Goal: Task Accomplishment & Management: Use online tool/utility

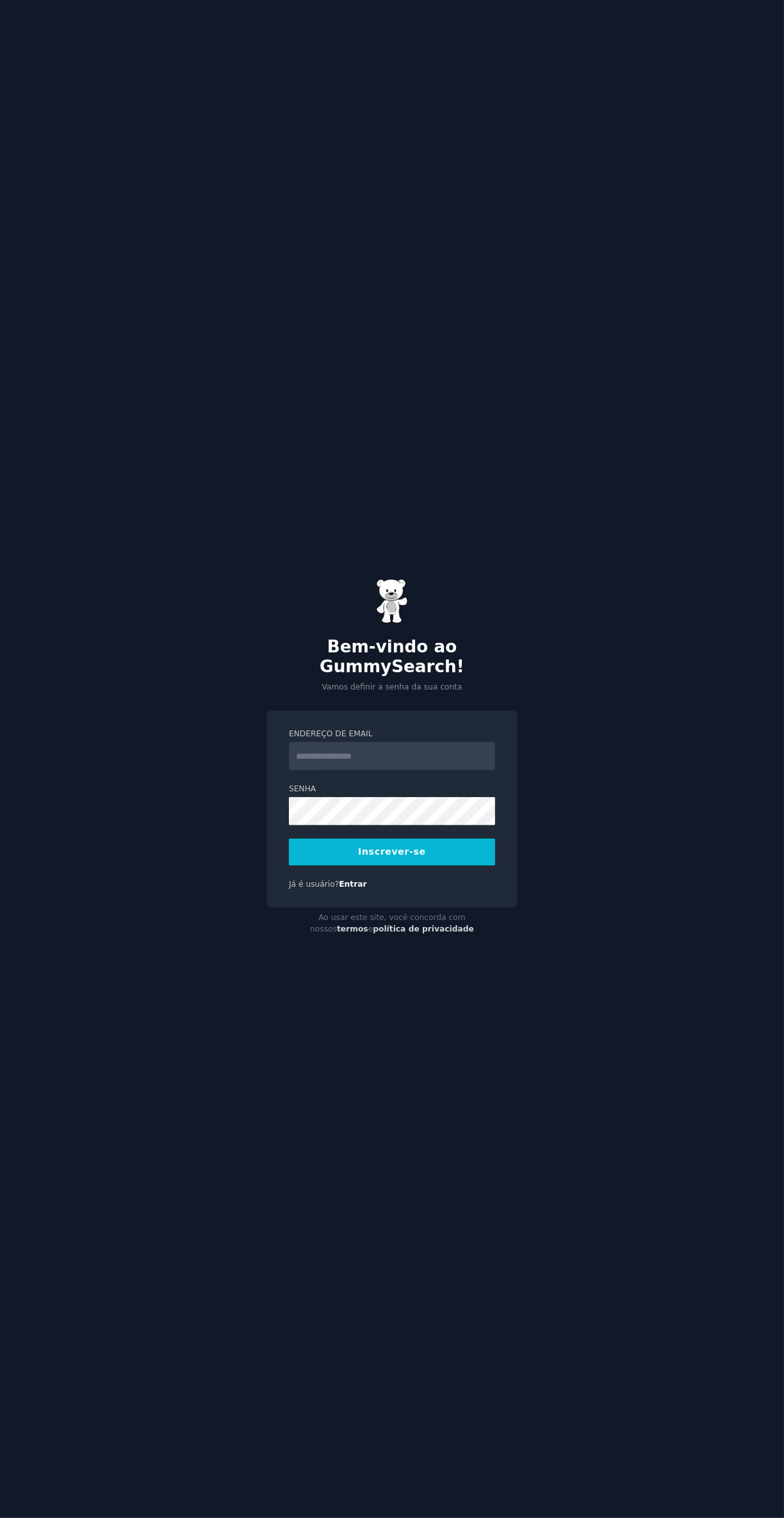
click at [418, 771] on input "Endereço de email" at bounding box center [392, 755] width 207 height 28
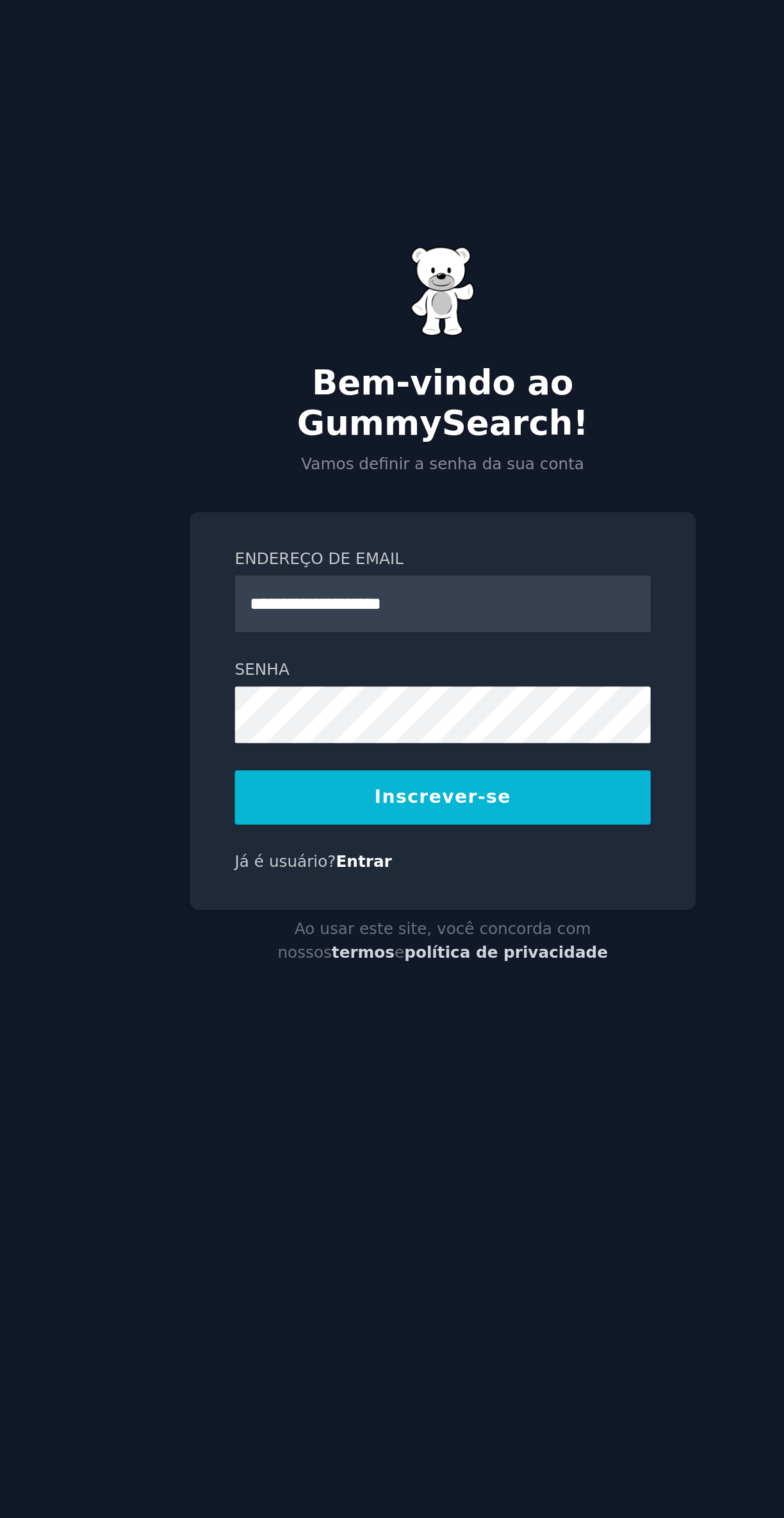
type input "**********"
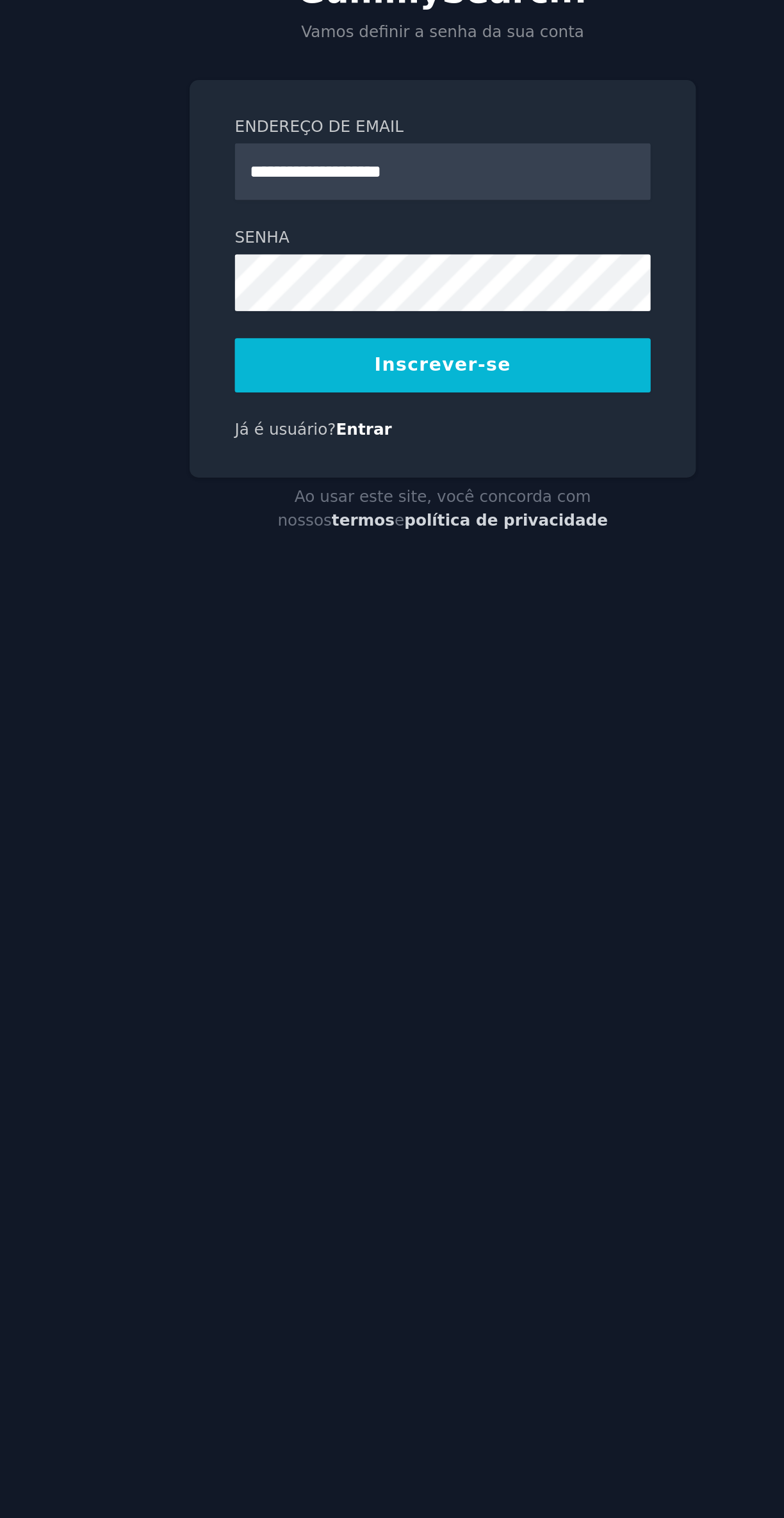
click at [431, 866] on button "Inscrever-se" at bounding box center [392, 852] width 207 height 27
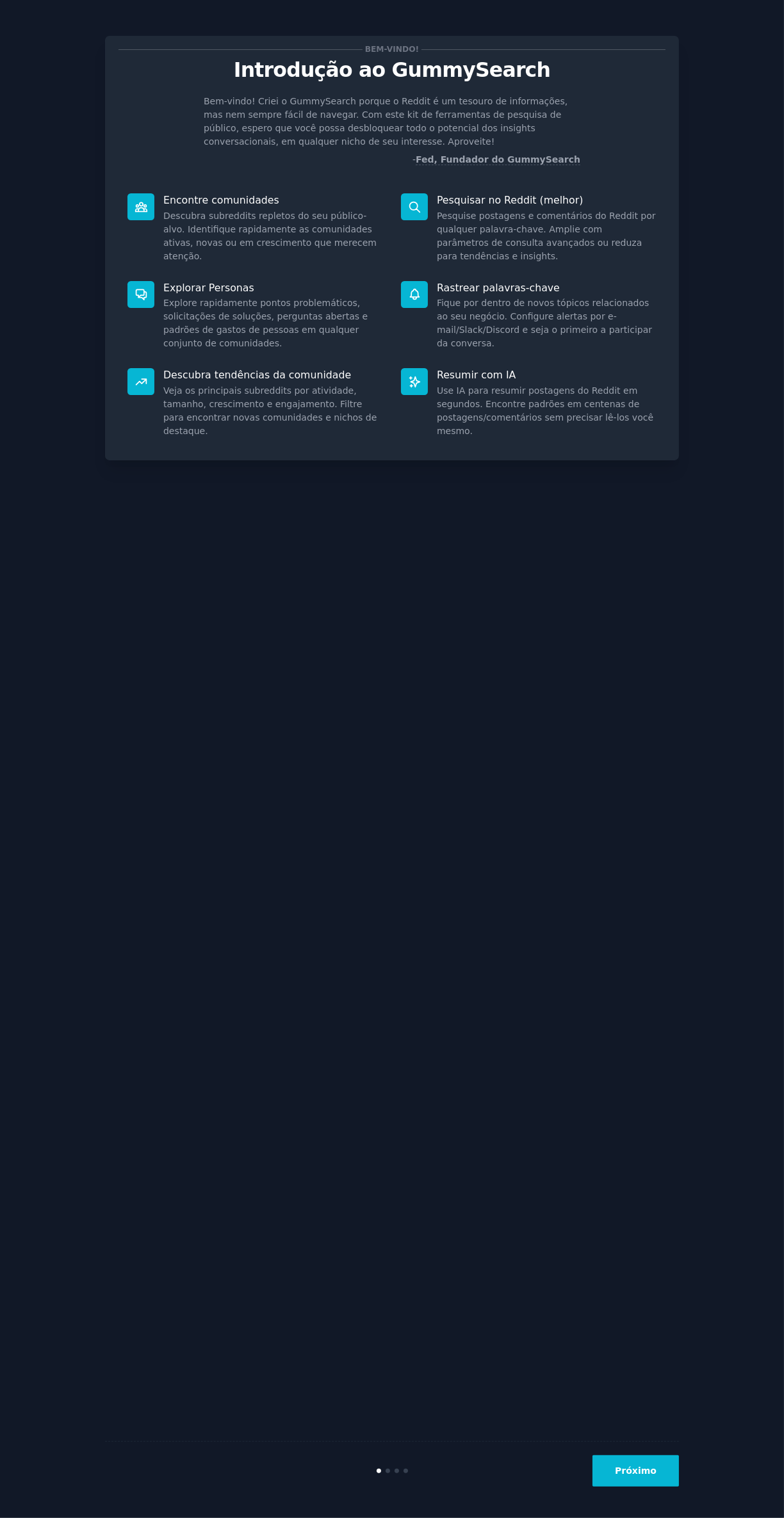
click at [659, 1487] on button "Próximo" at bounding box center [635, 1470] width 86 height 31
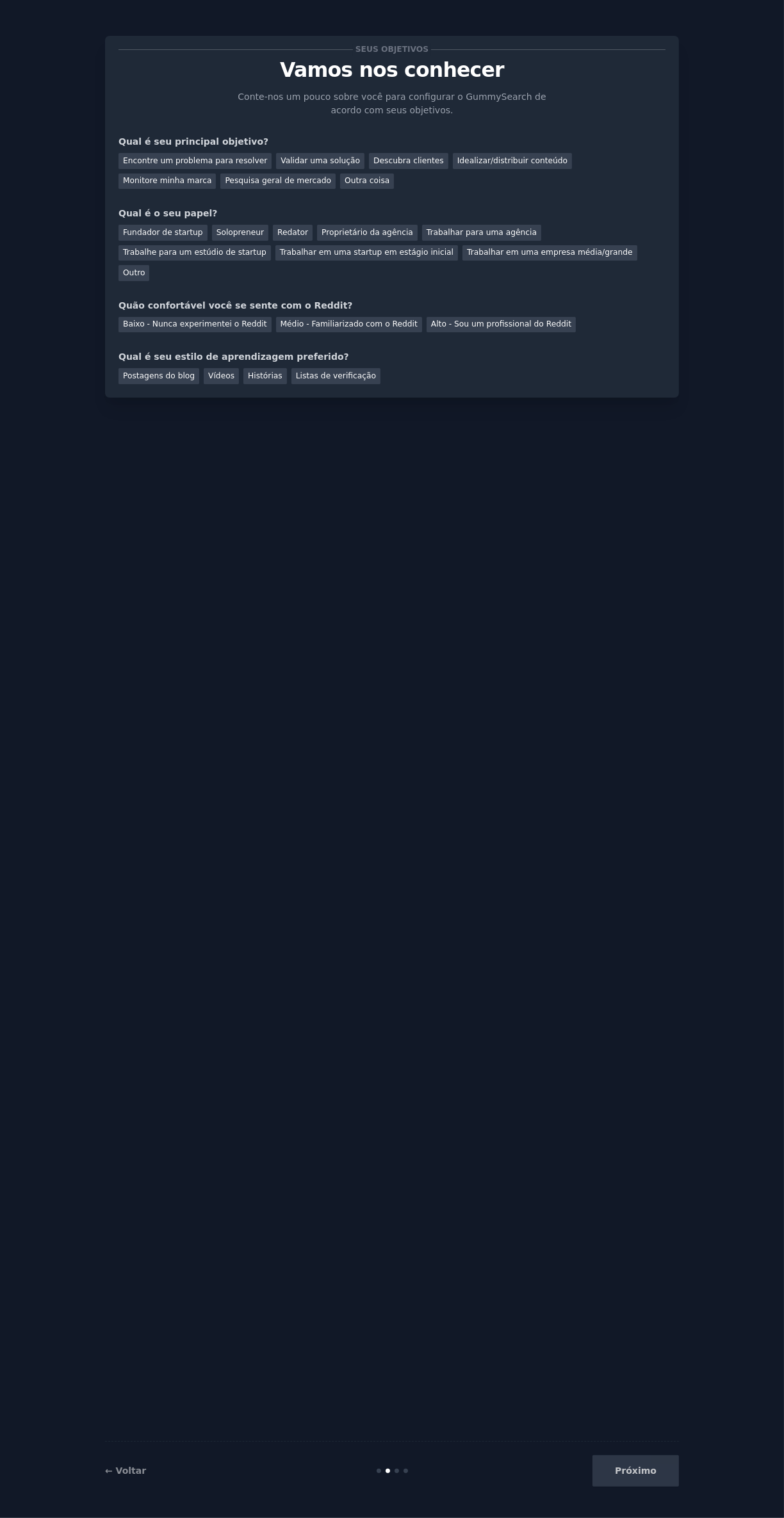
click at [677, 1487] on div "Próximo" at bounding box center [582, 1470] width 191 height 31
click at [665, 1487] on div "Próximo" at bounding box center [582, 1470] width 191 height 31
click at [660, 1487] on div "Próximo" at bounding box center [582, 1470] width 191 height 31
click at [654, 1487] on div "Próximo" at bounding box center [582, 1470] width 191 height 31
click at [665, 1487] on div "Próximo" at bounding box center [582, 1470] width 191 height 31
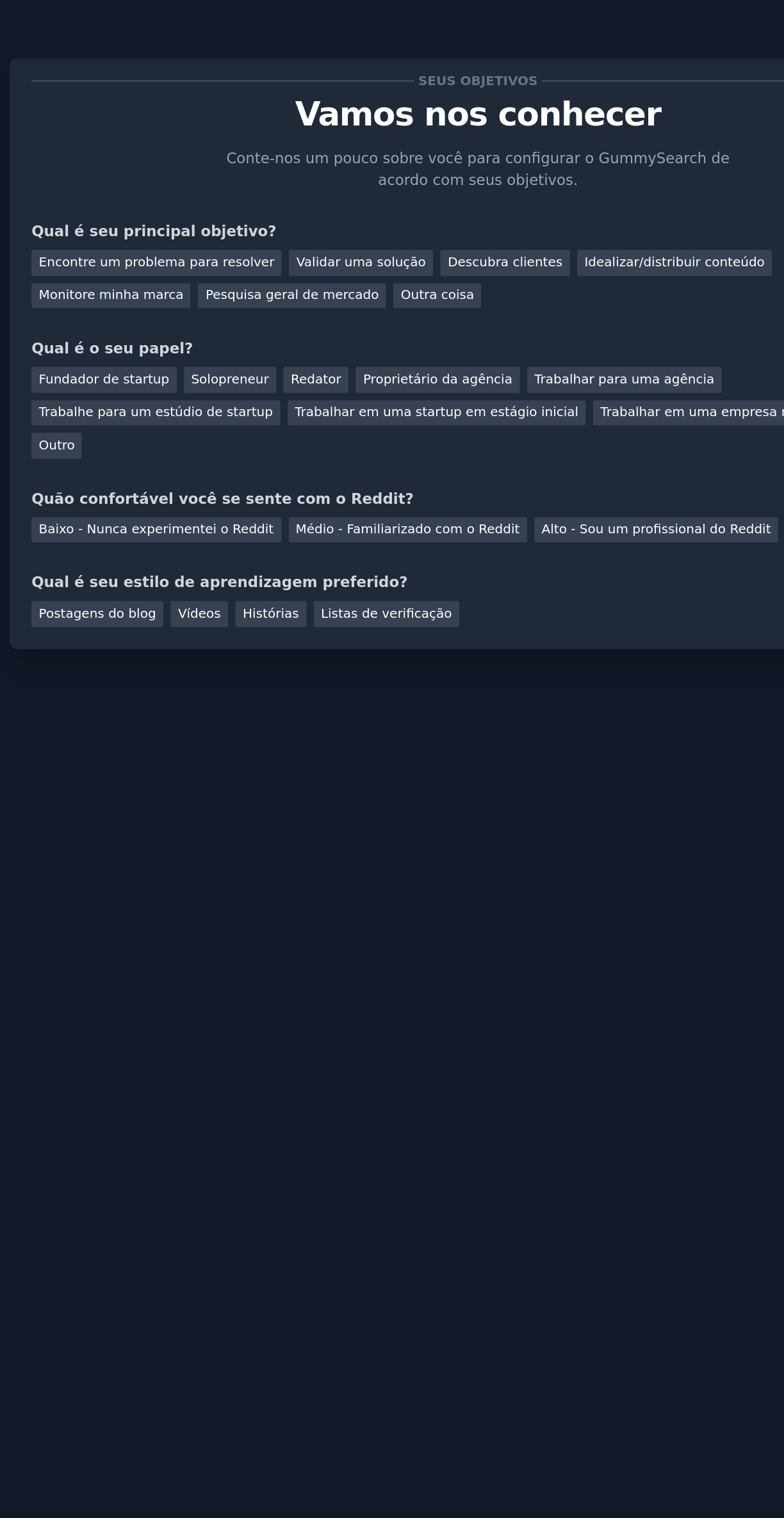
click at [225, 181] on font "Pesquisa geral de mercado" at bounding box center [277, 181] width 106 height 9
click at [282, 233] on font "Redator" at bounding box center [293, 233] width 31 height 9
click at [222, 320] on font "Baixo - Nunca experimentei o Reddit" at bounding box center [195, 324] width 144 height 9
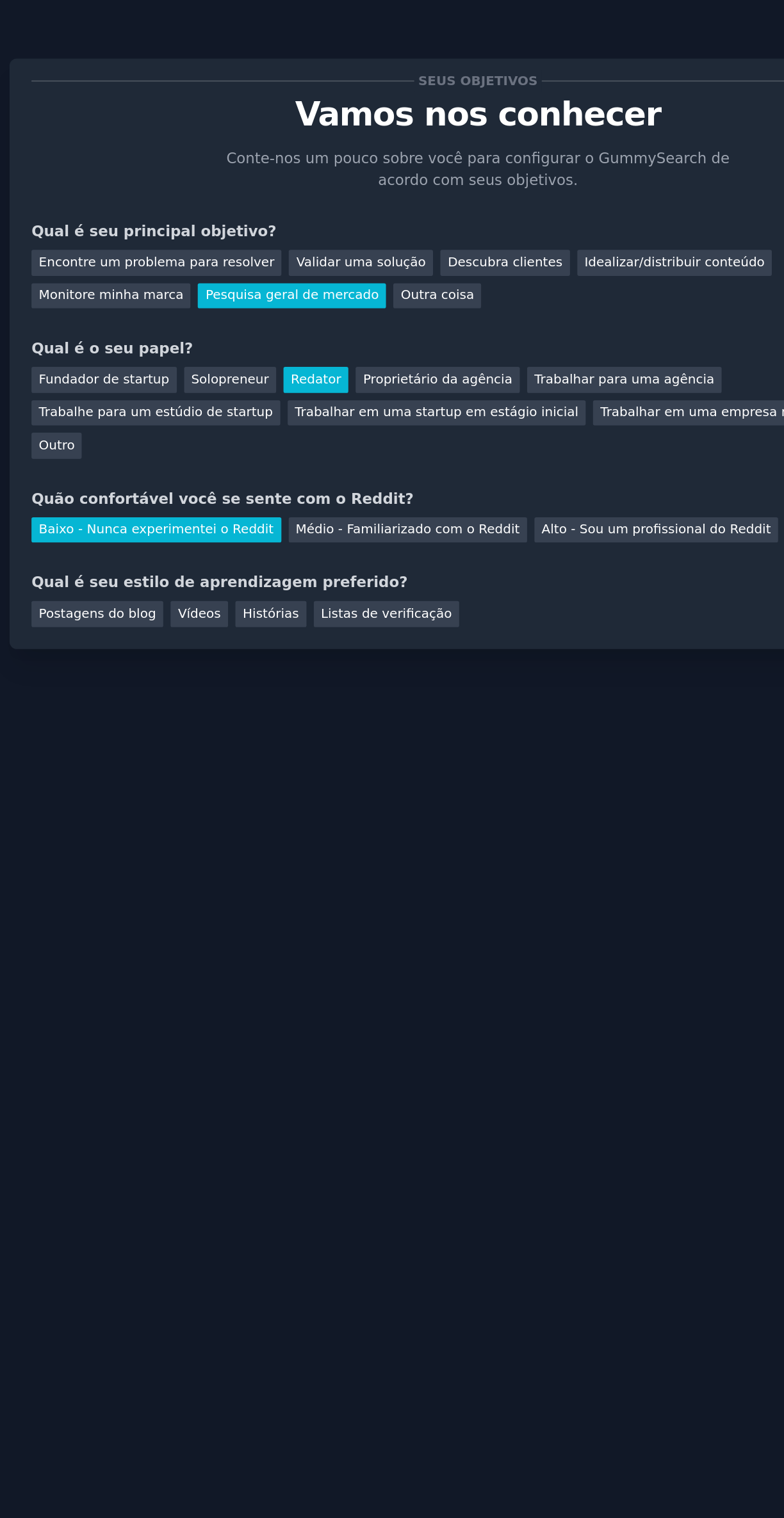
click at [173, 371] on font "Postagens do blog" at bounding box center [159, 375] width 72 height 9
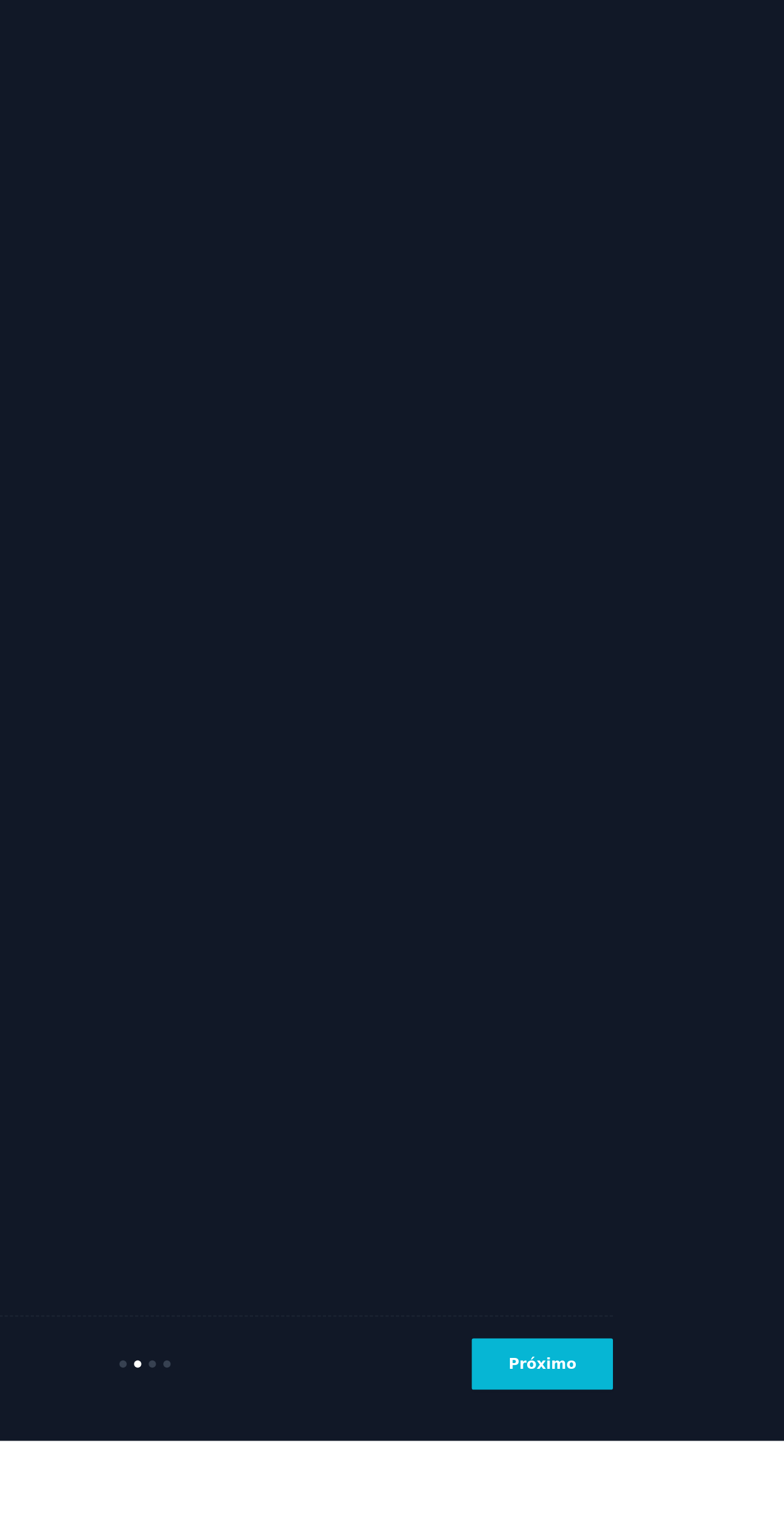
click at [643, 1476] on font "Próximo" at bounding box center [635, 1470] width 41 height 10
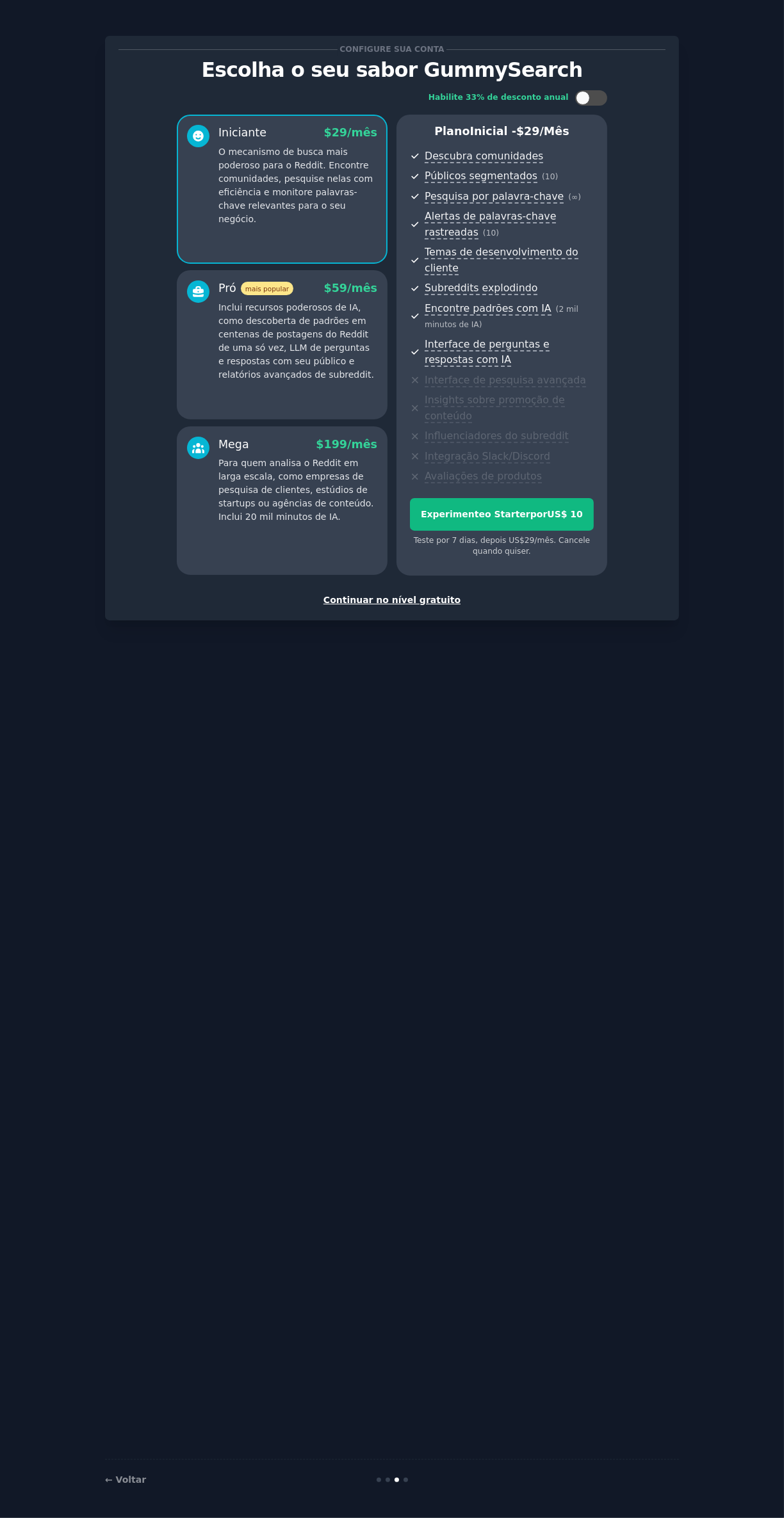
click at [427, 595] on font "Continuar no nível gratuito" at bounding box center [392, 599] width 137 height 10
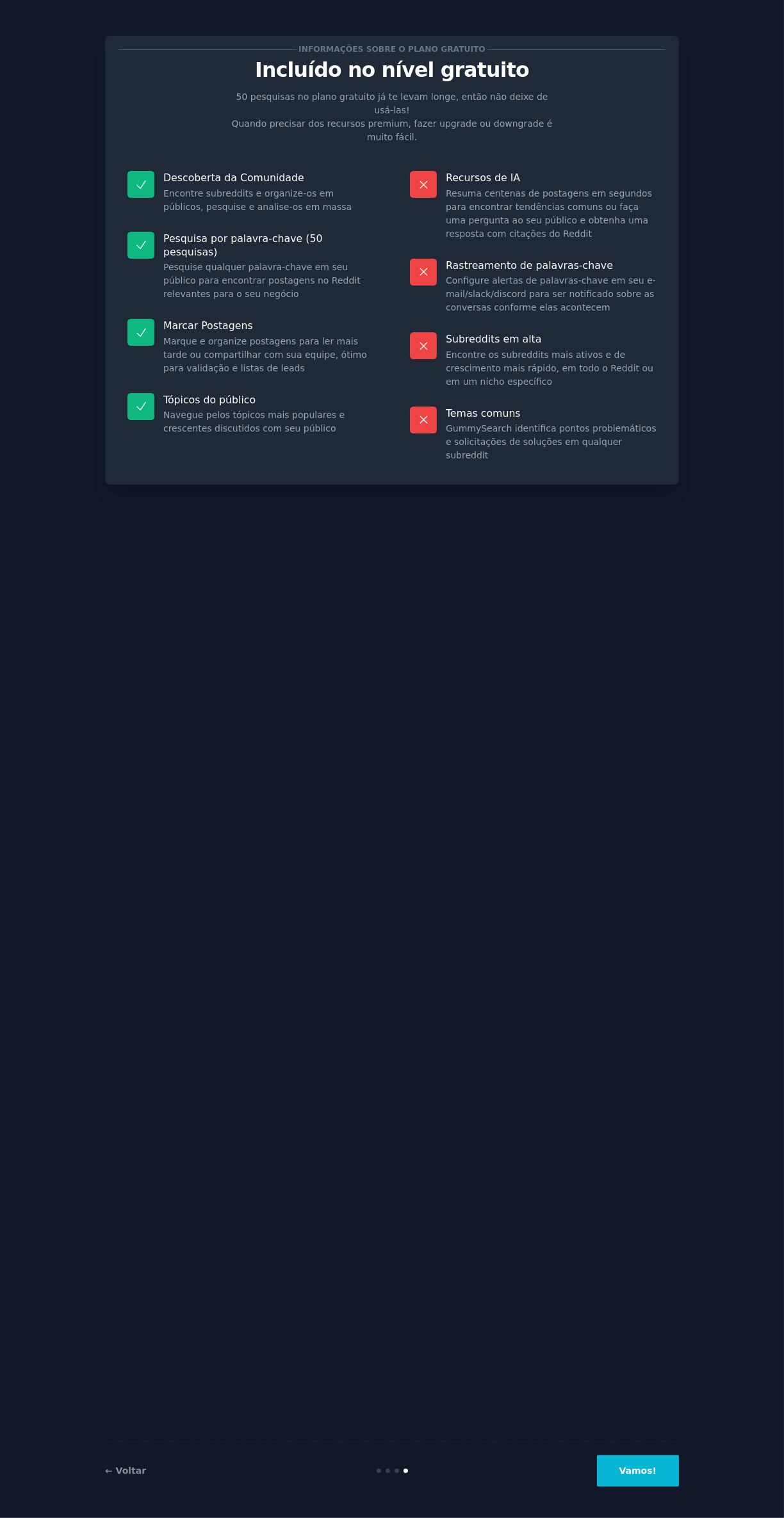
click at [641, 1476] on font "Vamos!" at bounding box center [637, 1470] width 37 height 10
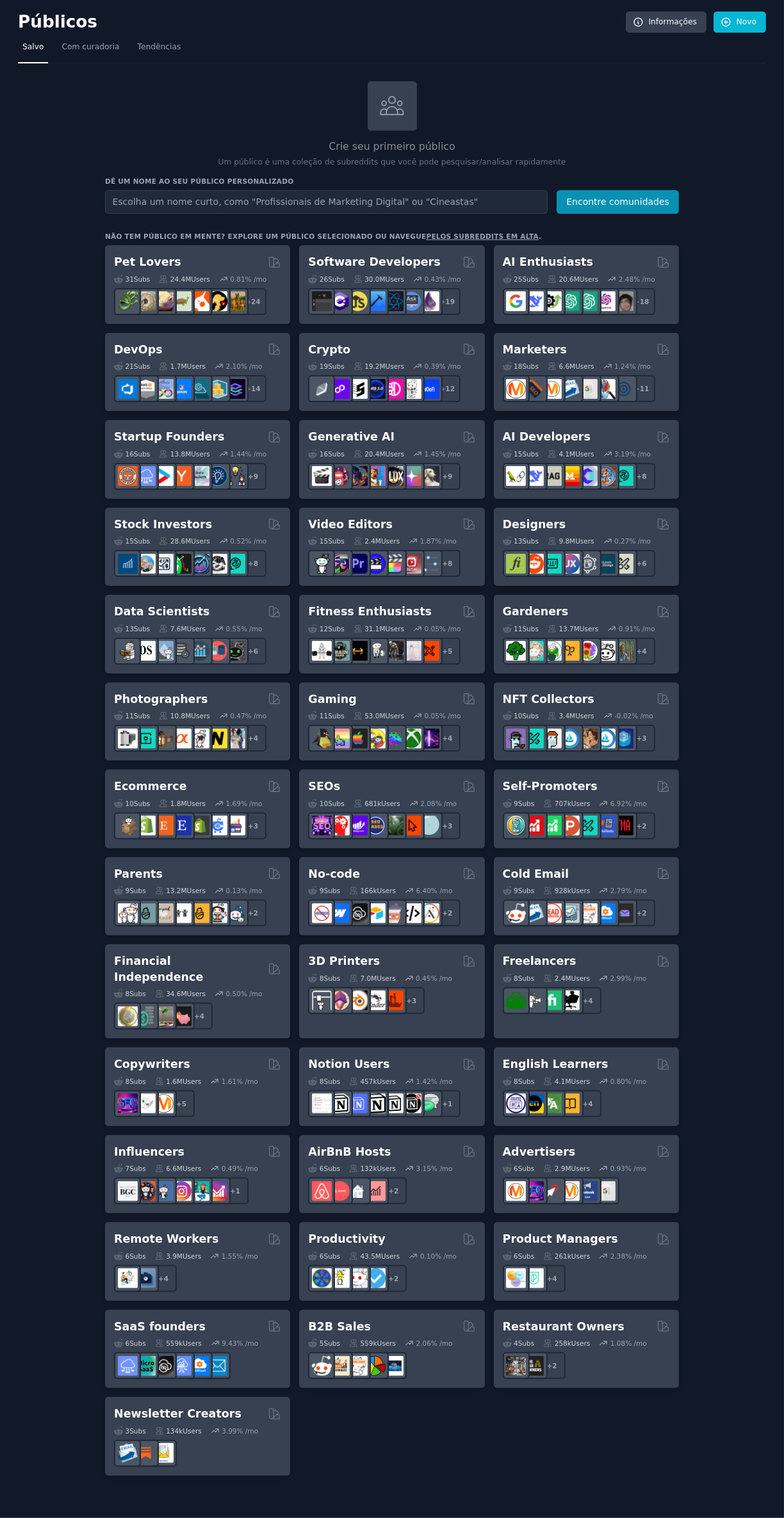
click at [166, 50] on font "Tendências" at bounding box center [159, 47] width 43 height 9
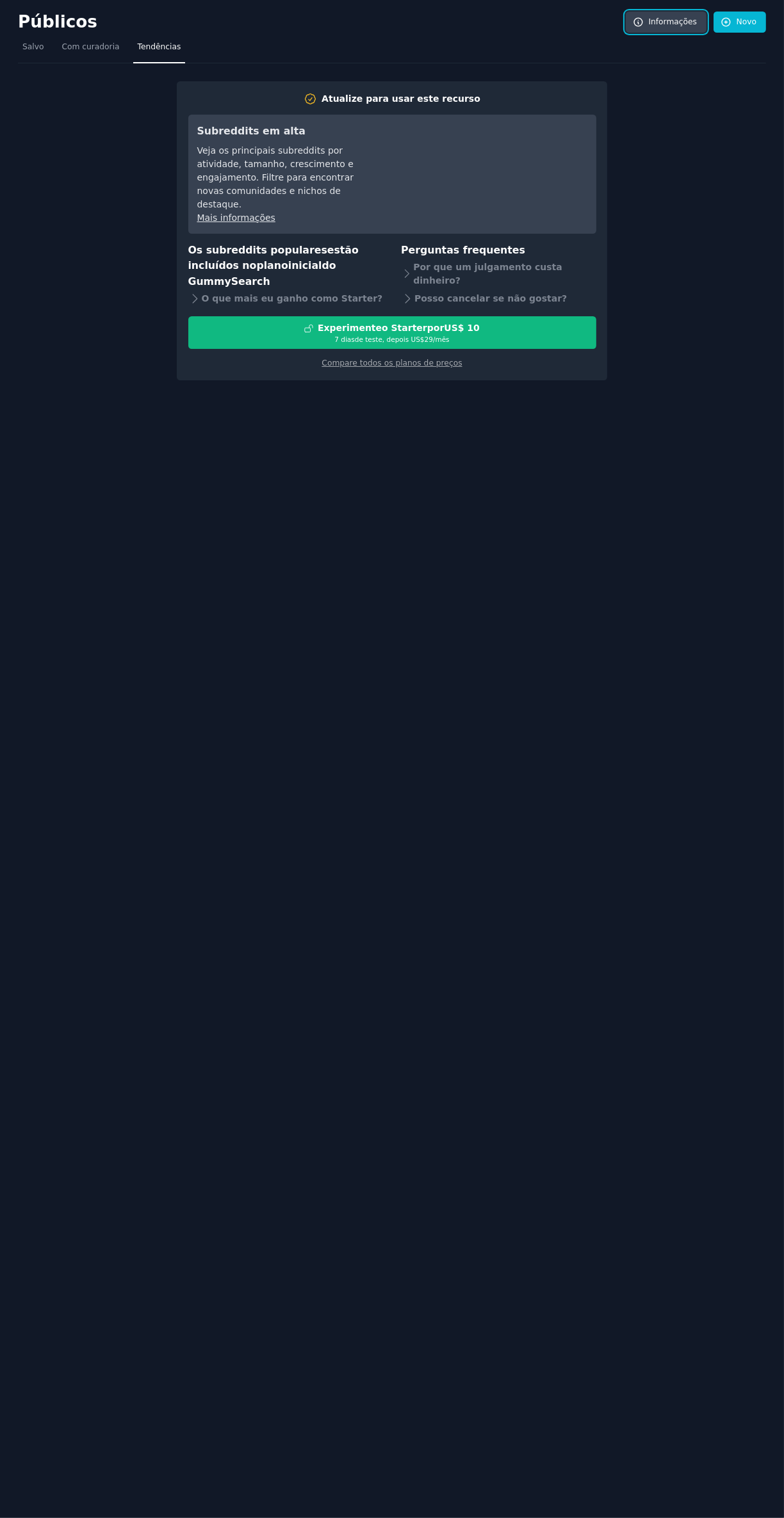
click at [678, 26] on font "Informações" at bounding box center [673, 22] width 48 height 9
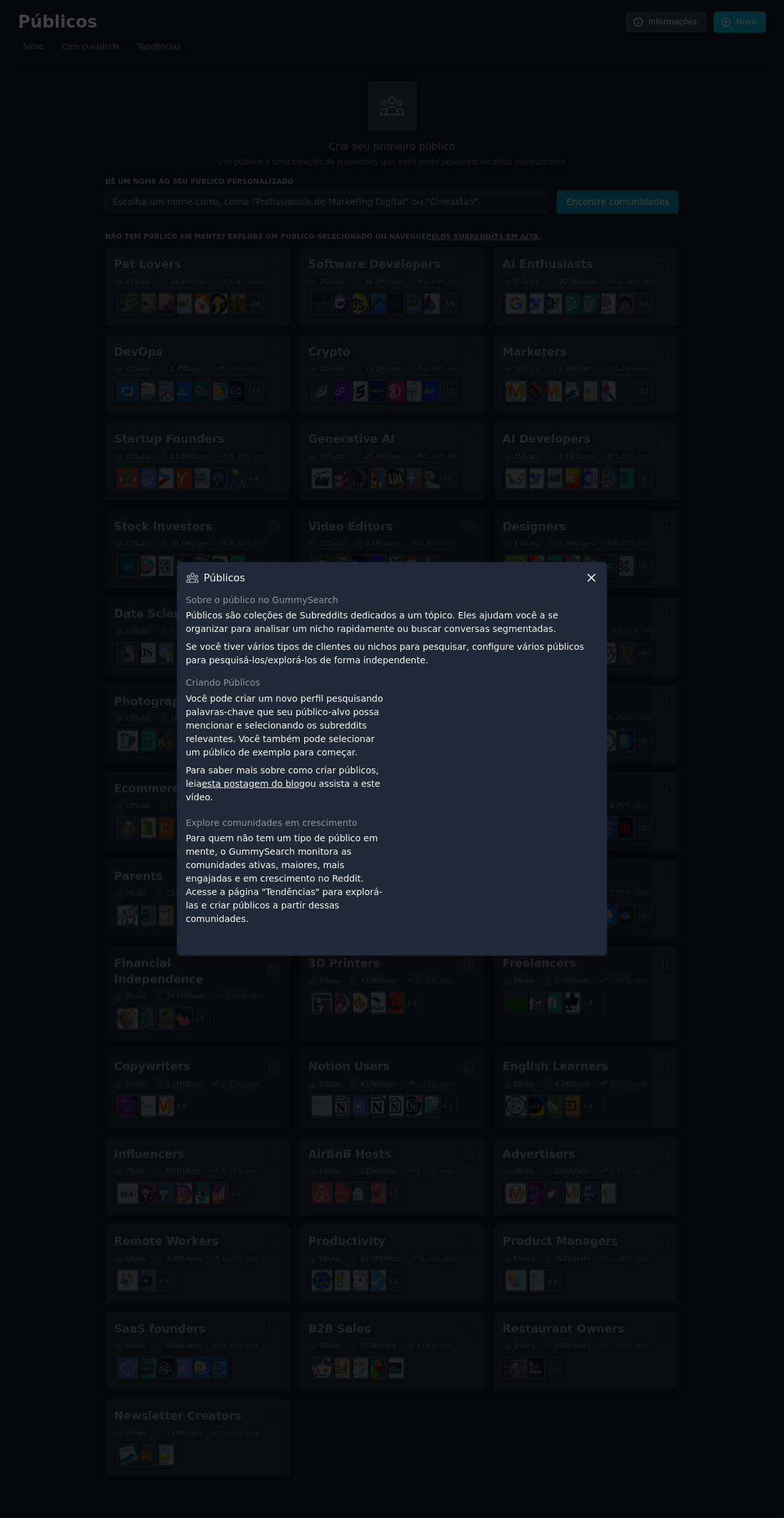
click at [581, 625] on div "Públicos Sobre o público no GummySearch Públicos são coleções de Subreddits ded…" at bounding box center [392, 759] width 430 height 394
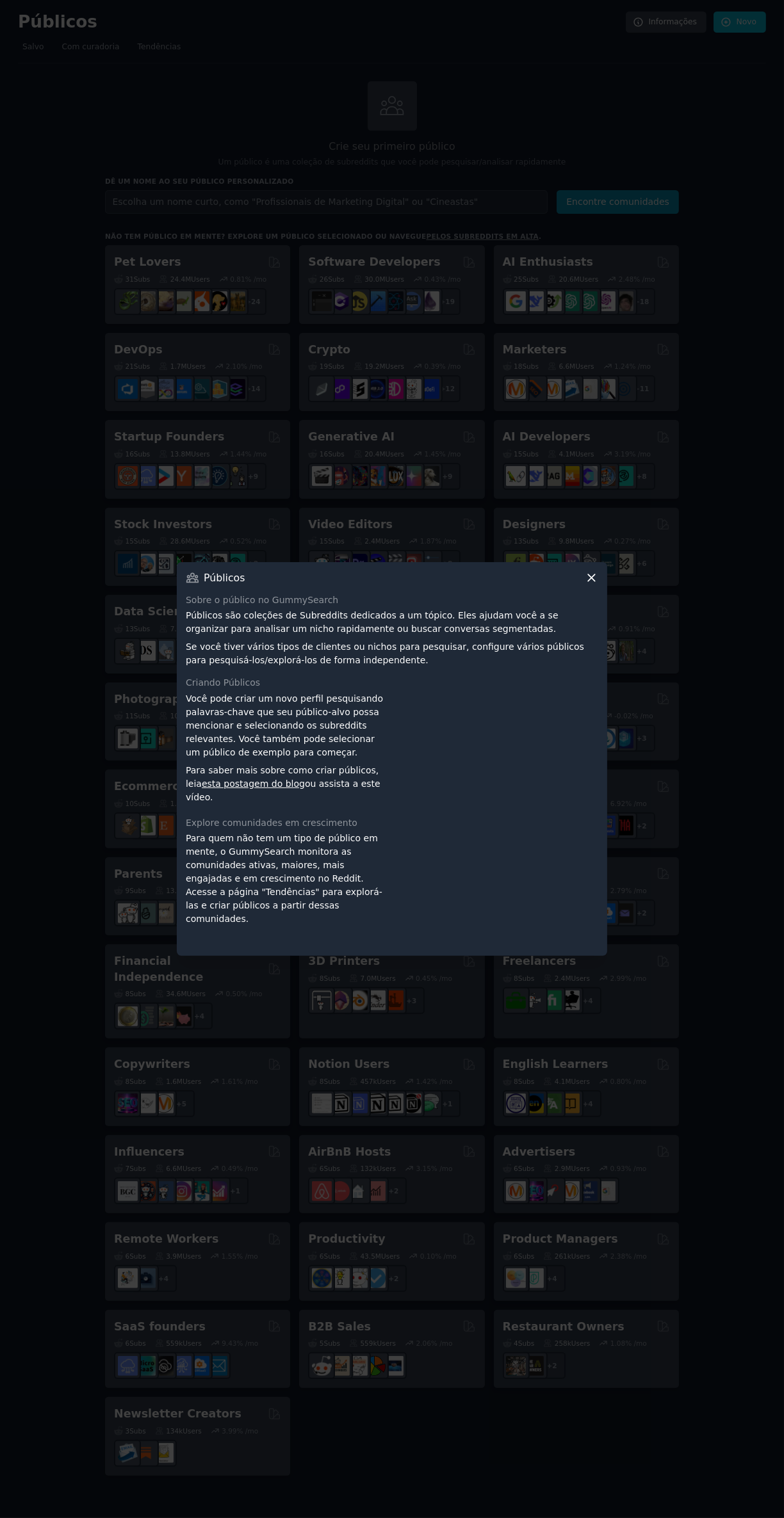
scroll to position [13, 0]
click at [585, 585] on icon at bounding box center [591, 578] width 13 height 13
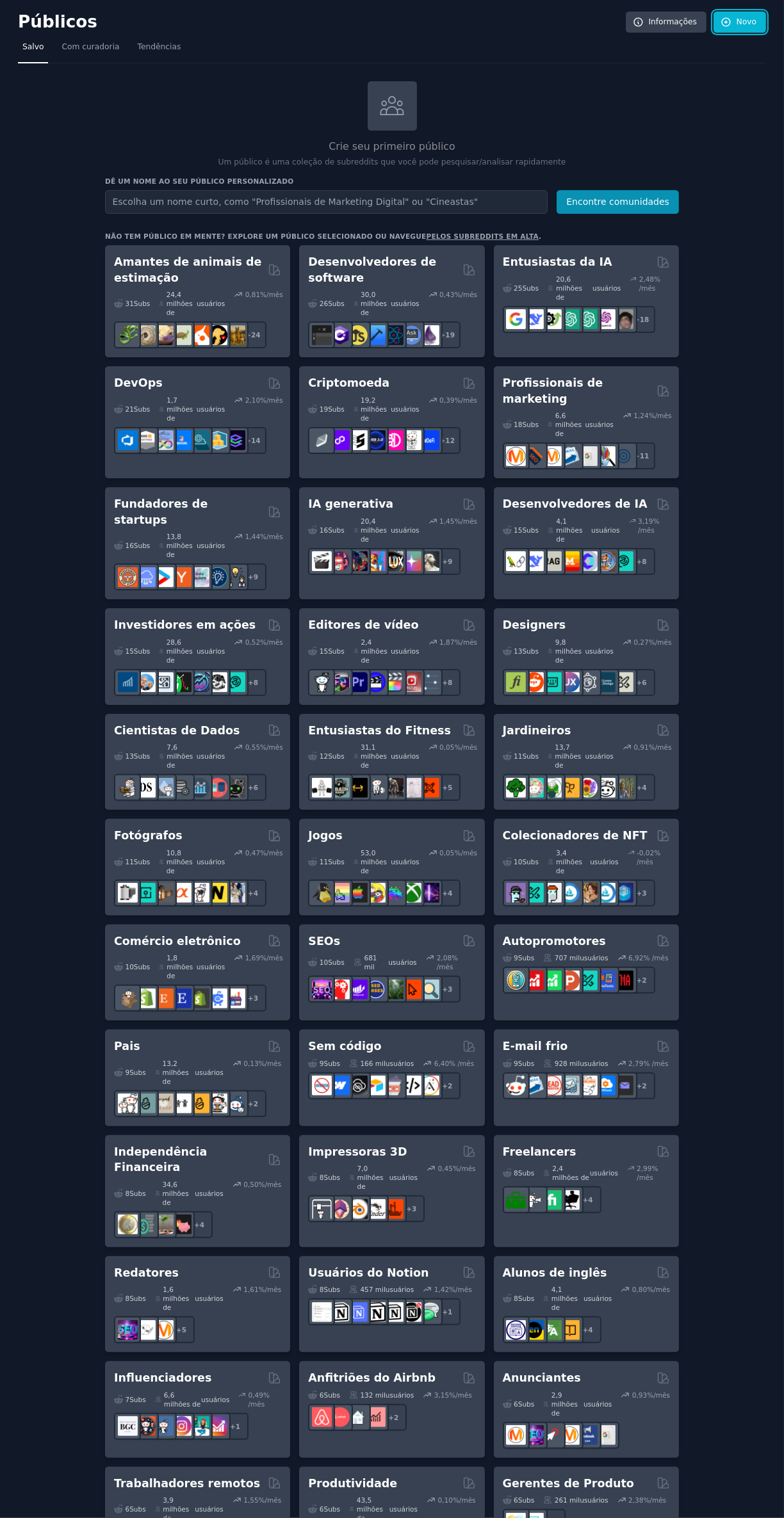
click at [736, 26] on link "Novo" at bounding box center [739, 22] width 52 height 22
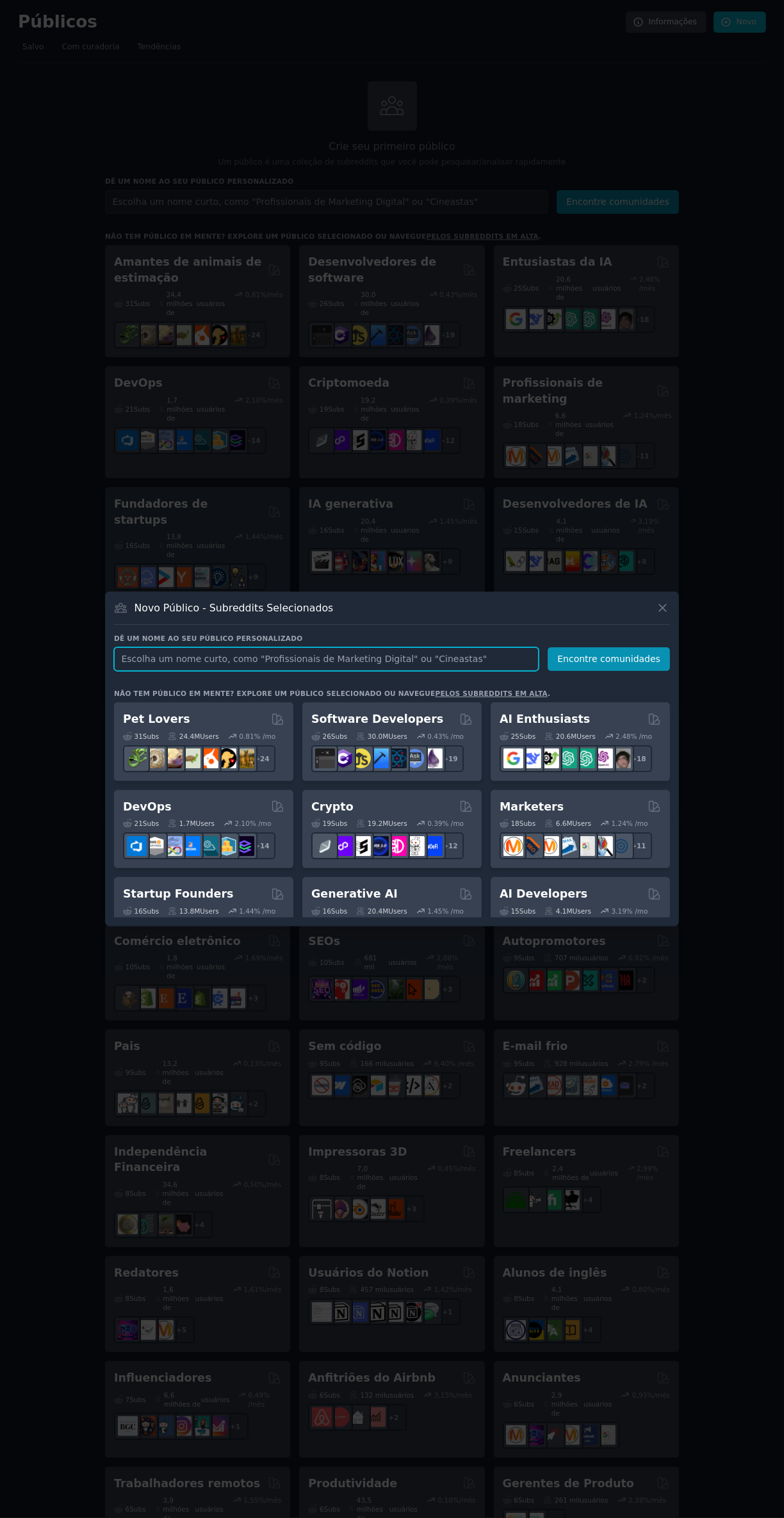
click at [446, 671] on input "text" at bounding box center [326, 659] width 425 height 23
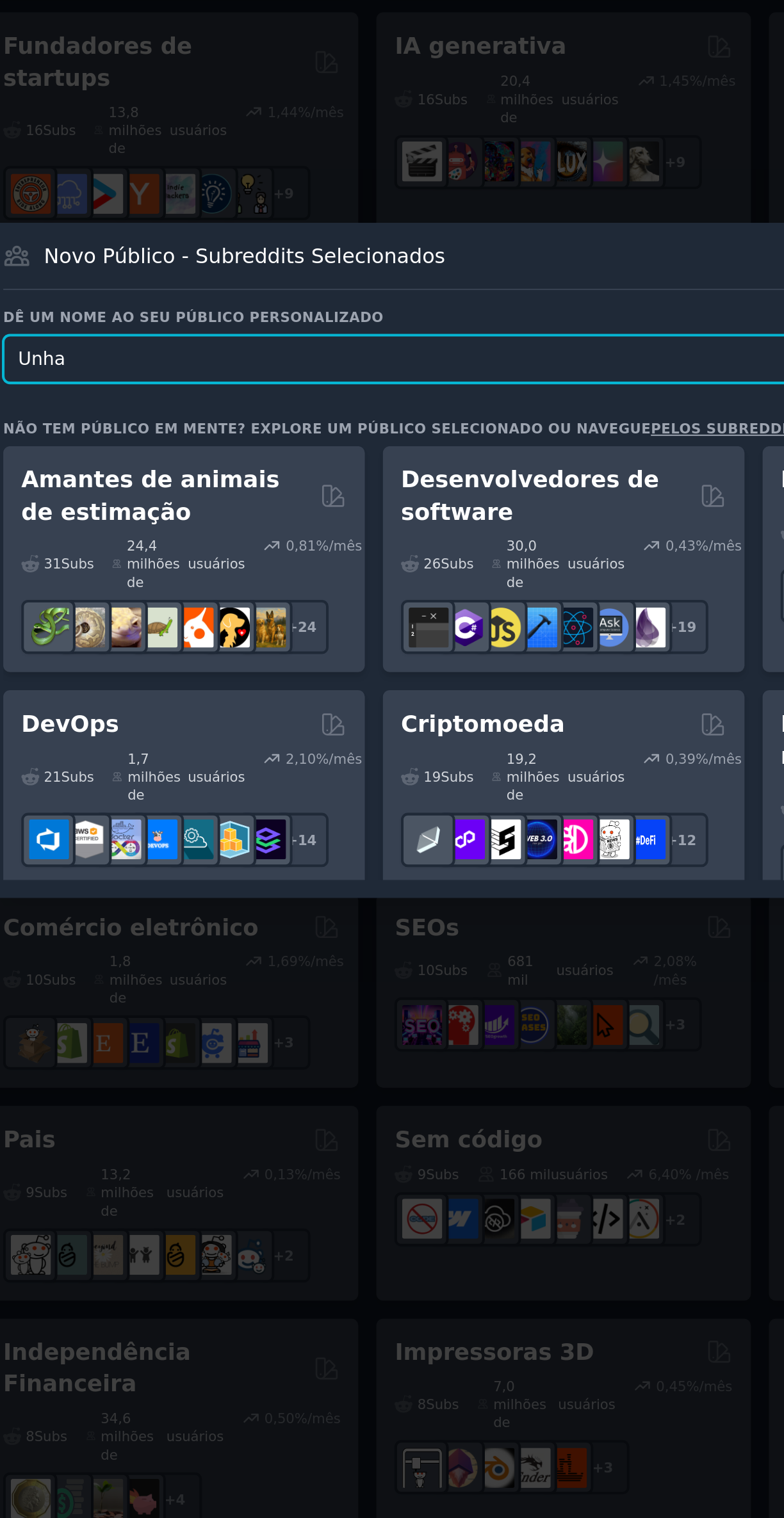
type input "Unhas"
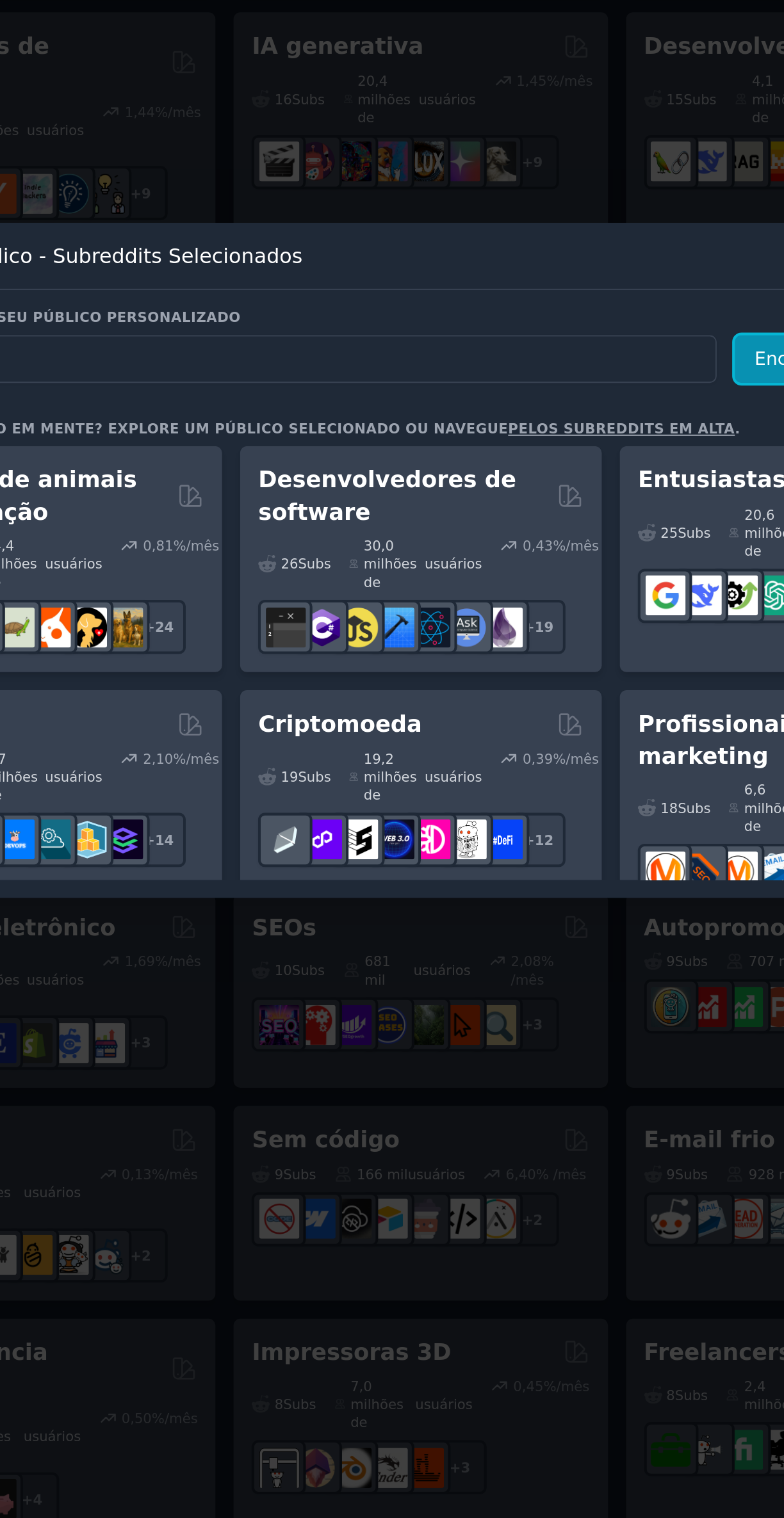
click at [568, 664] on font "Encontre comunidades" at bounding box center [608, 658] width 103 height 10
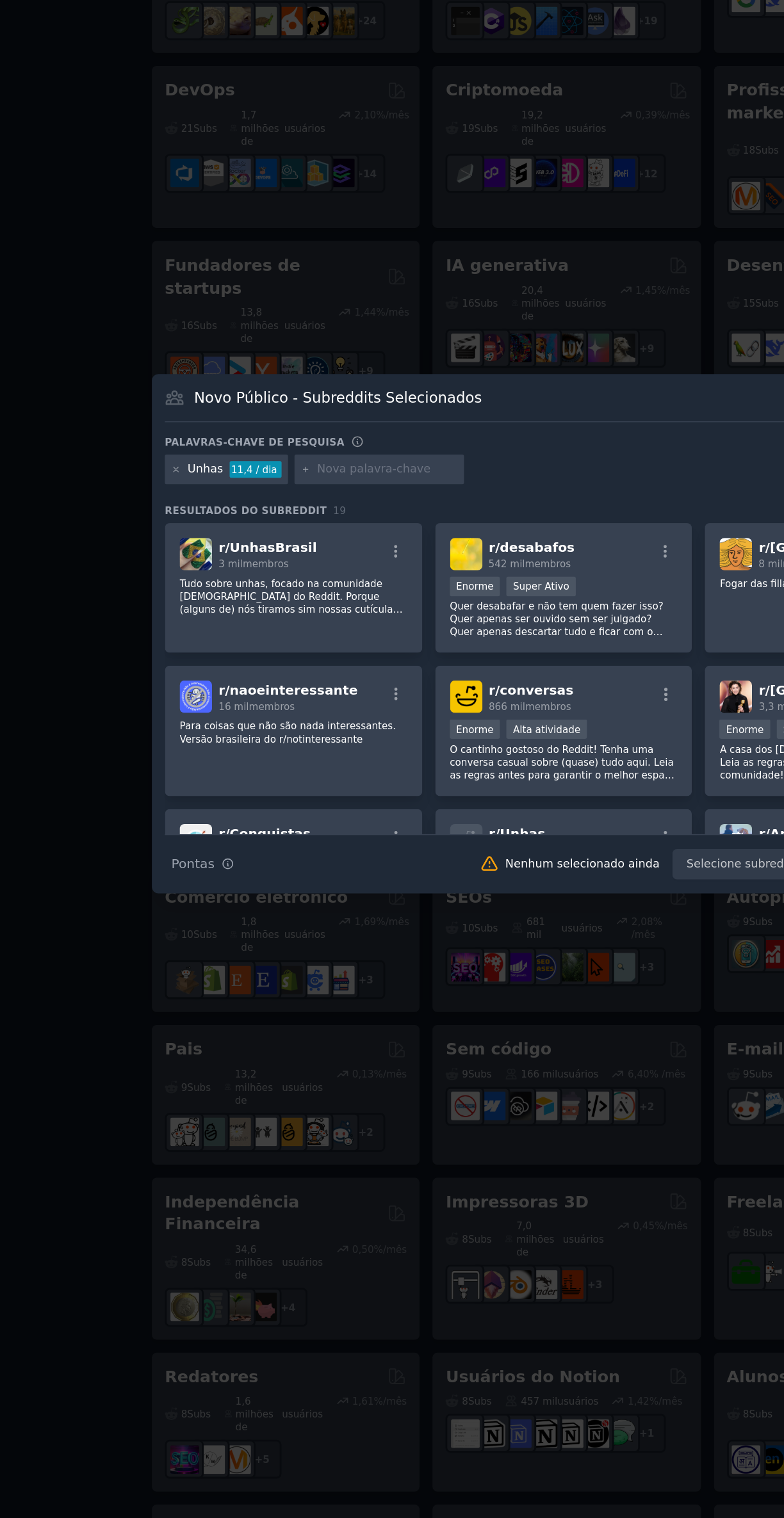
click at [530, 589] on div at bounding box center [392, 759] width 784 height 1518
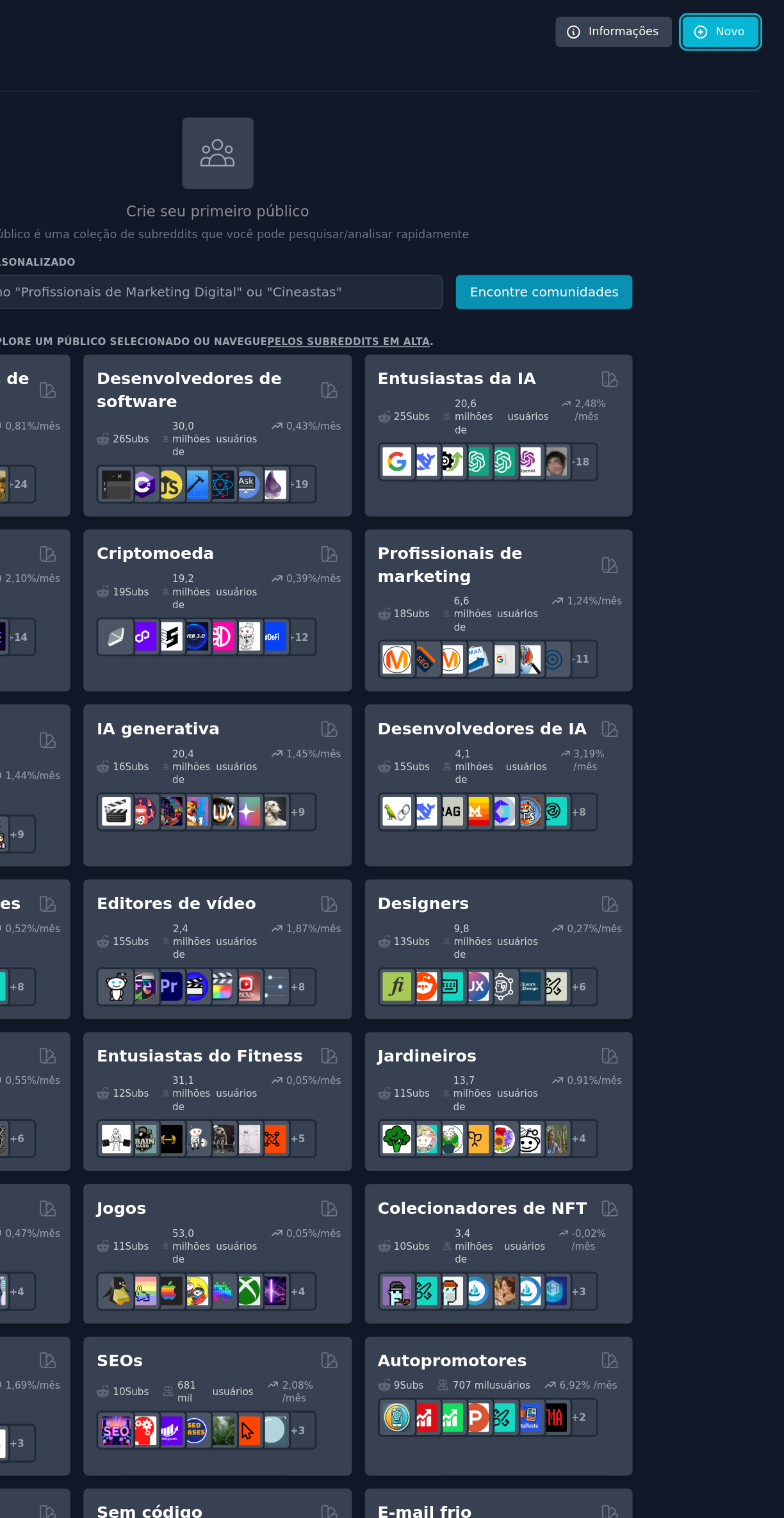
click at [737, 22] on link "Novo" at bounding box center [739, 22] width 52 height 22
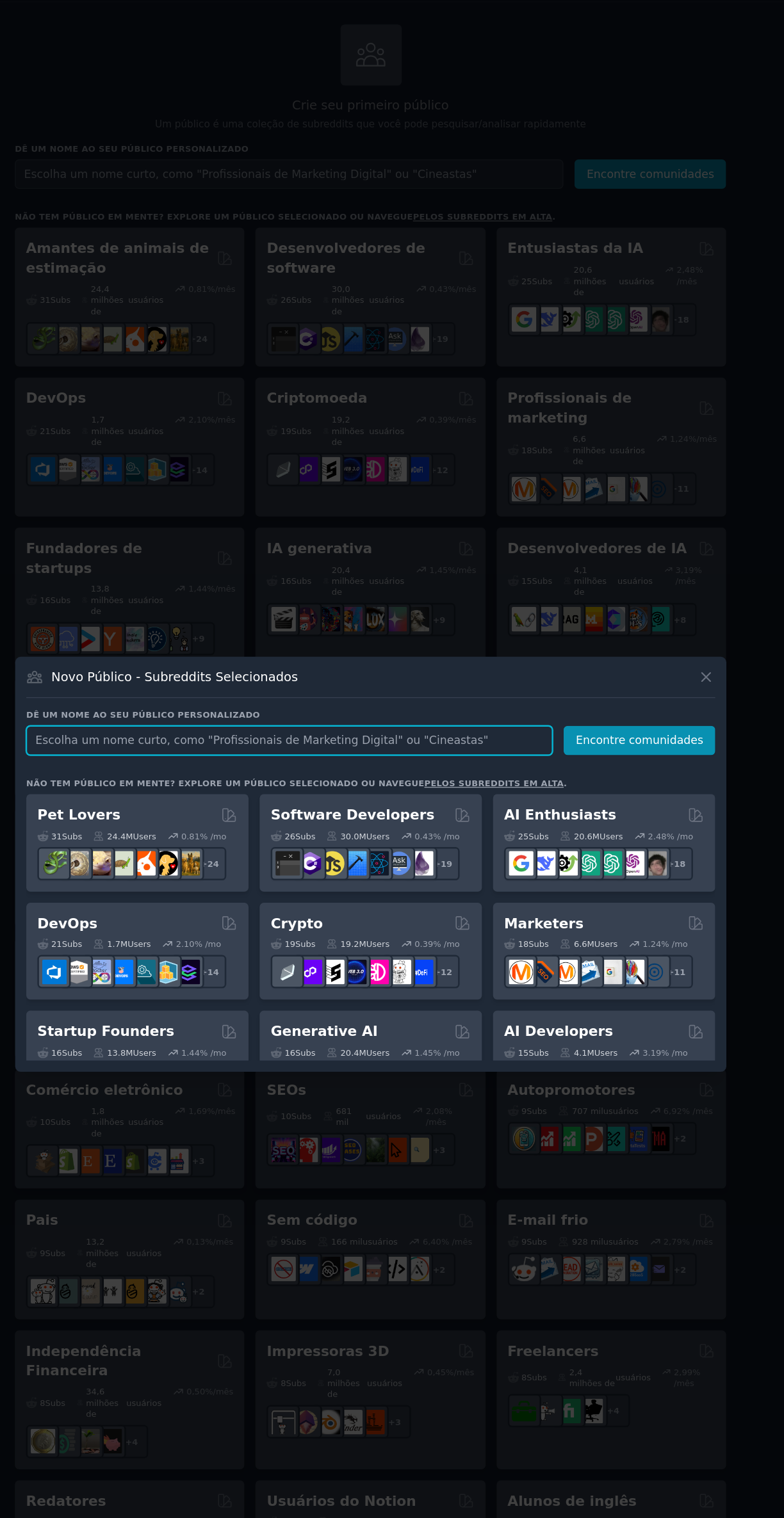
click at [158, 671] on input "text" at bounding box center [326, 659] width 425 height 23
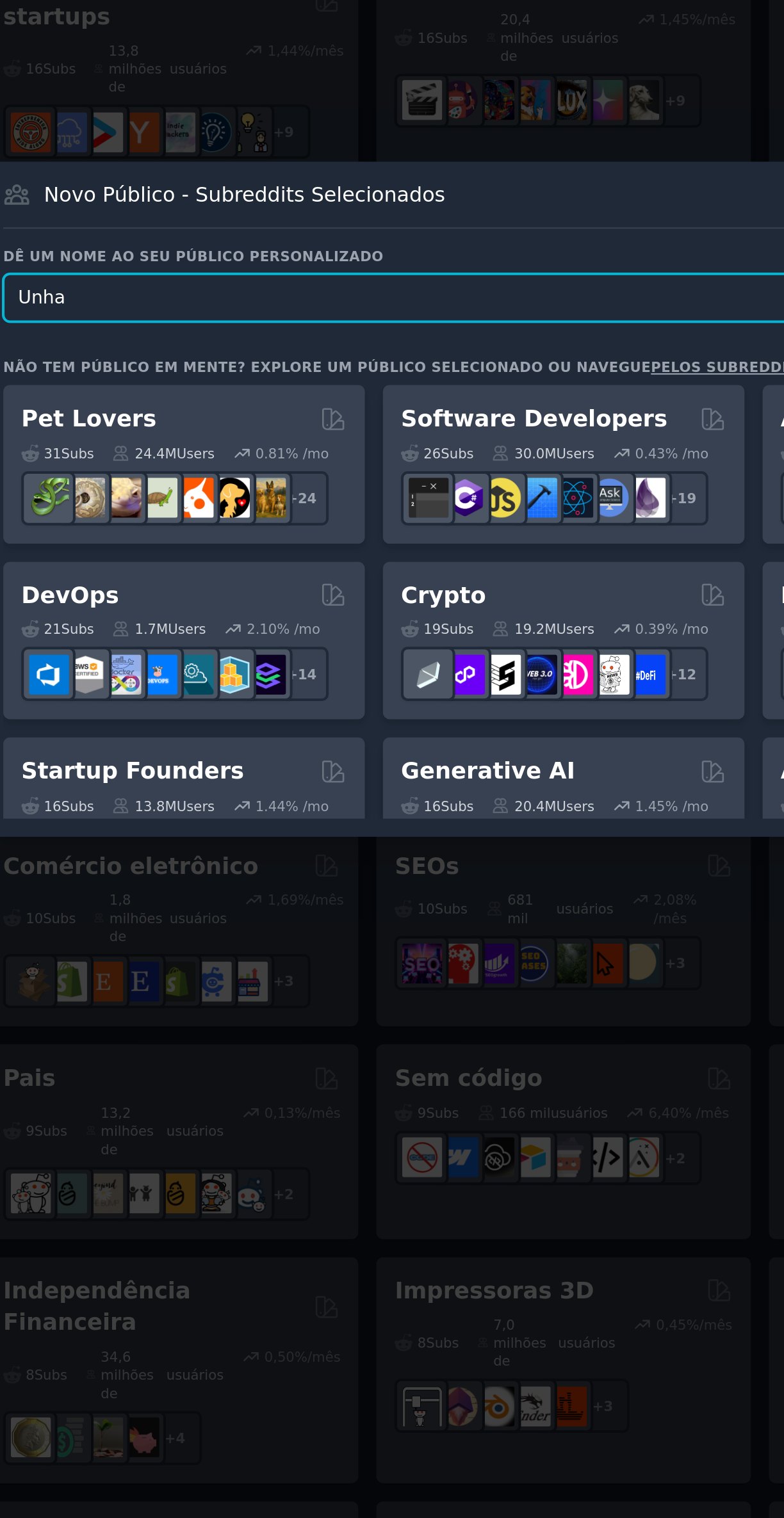
type input "Unhas"
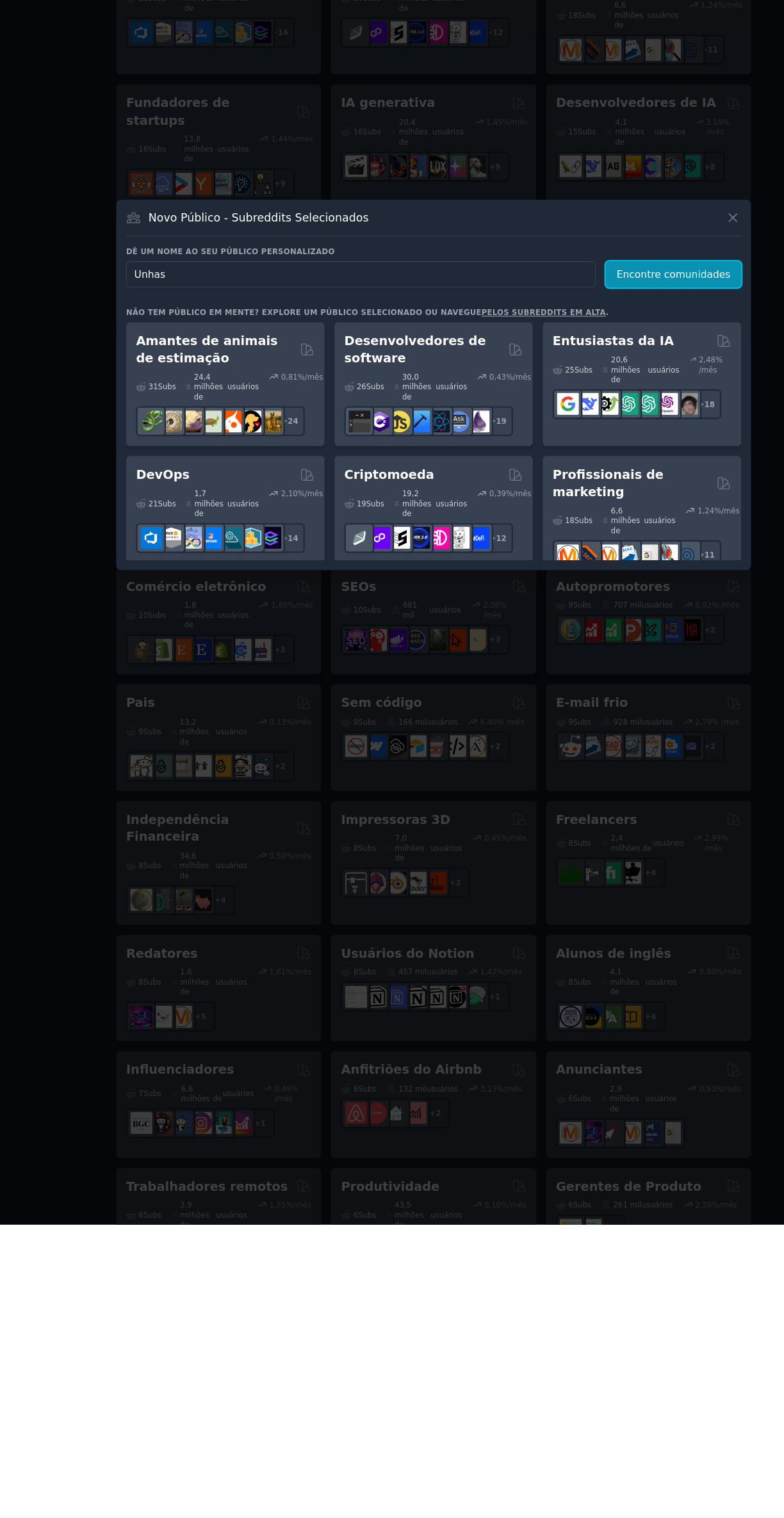
click at [631, 664] on font "Encontre comunidades" at bounding box center [608, 658] width 103 height 10
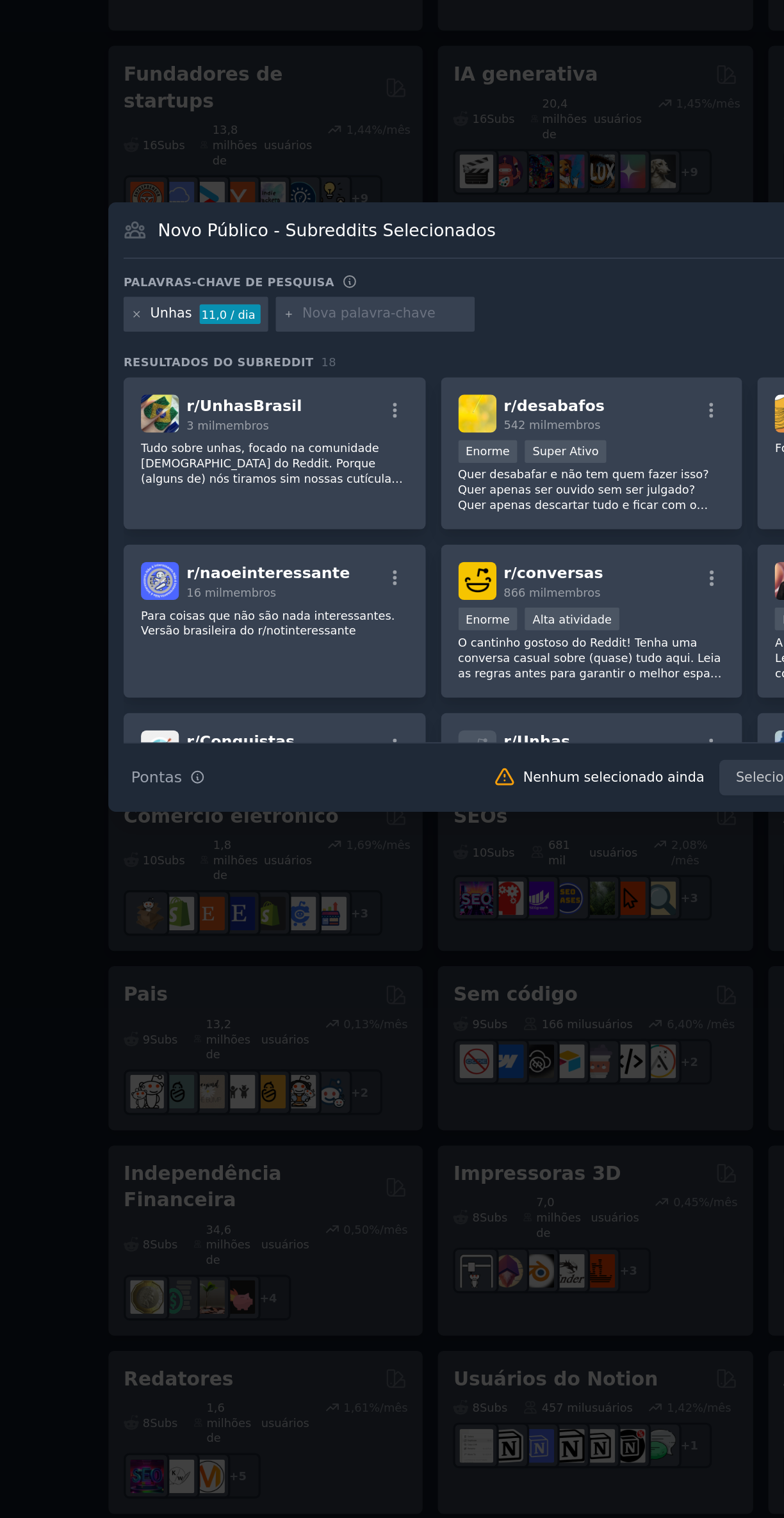
click at [423, 736] on div "Enorme Super Ativo" at bounding box center [389, 728] width 157 height 16
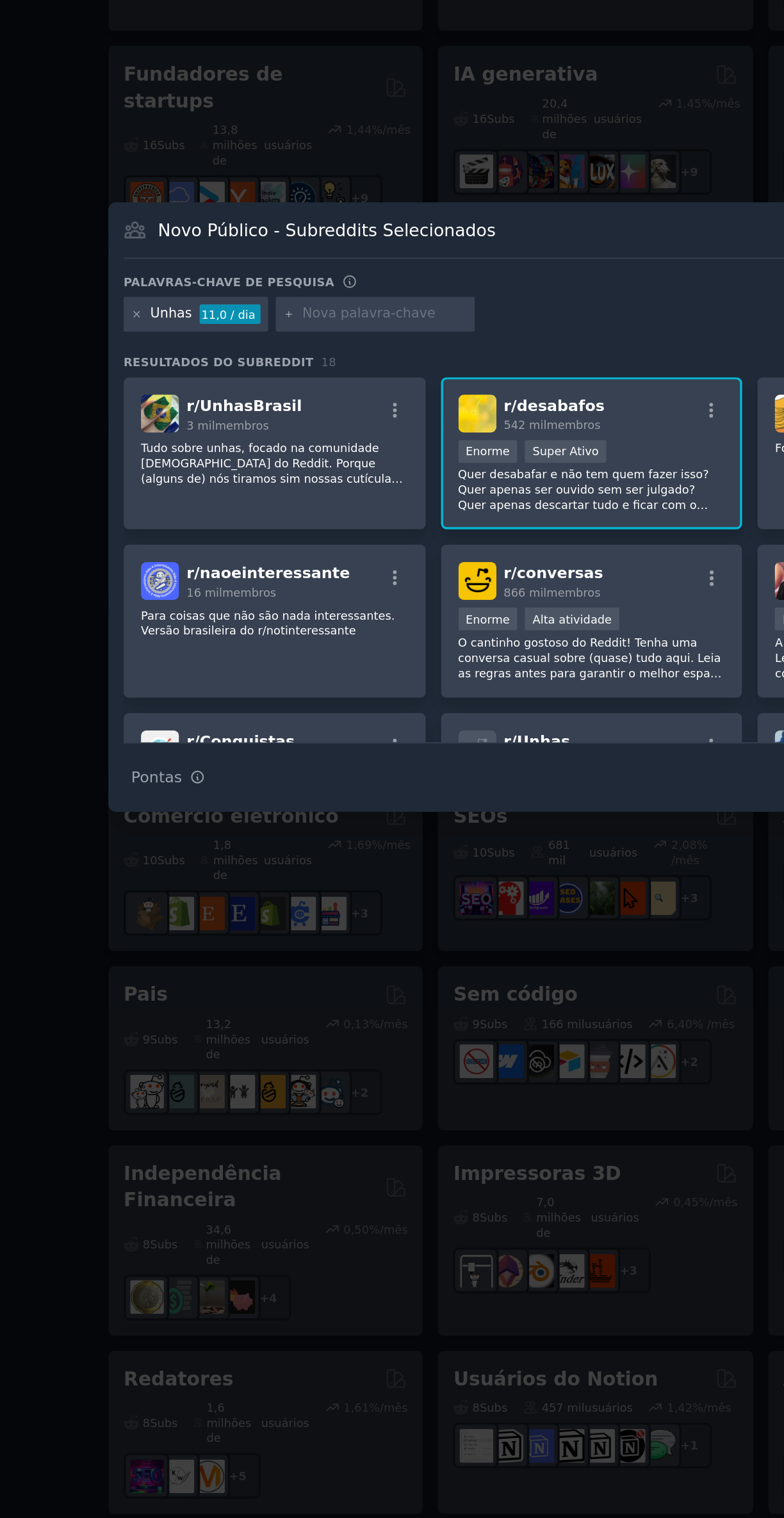
click at [216, 763] on font "Tudo sobre unhas, focado na comunidade brasileira do Reddit. Porque (alguns de)…" at bounding box center [202, 742] width 157 height 43
click at [436, 715] on div "r/ desabafos 542 mil membros" at bounding box center [389, 703] width 157 height 22
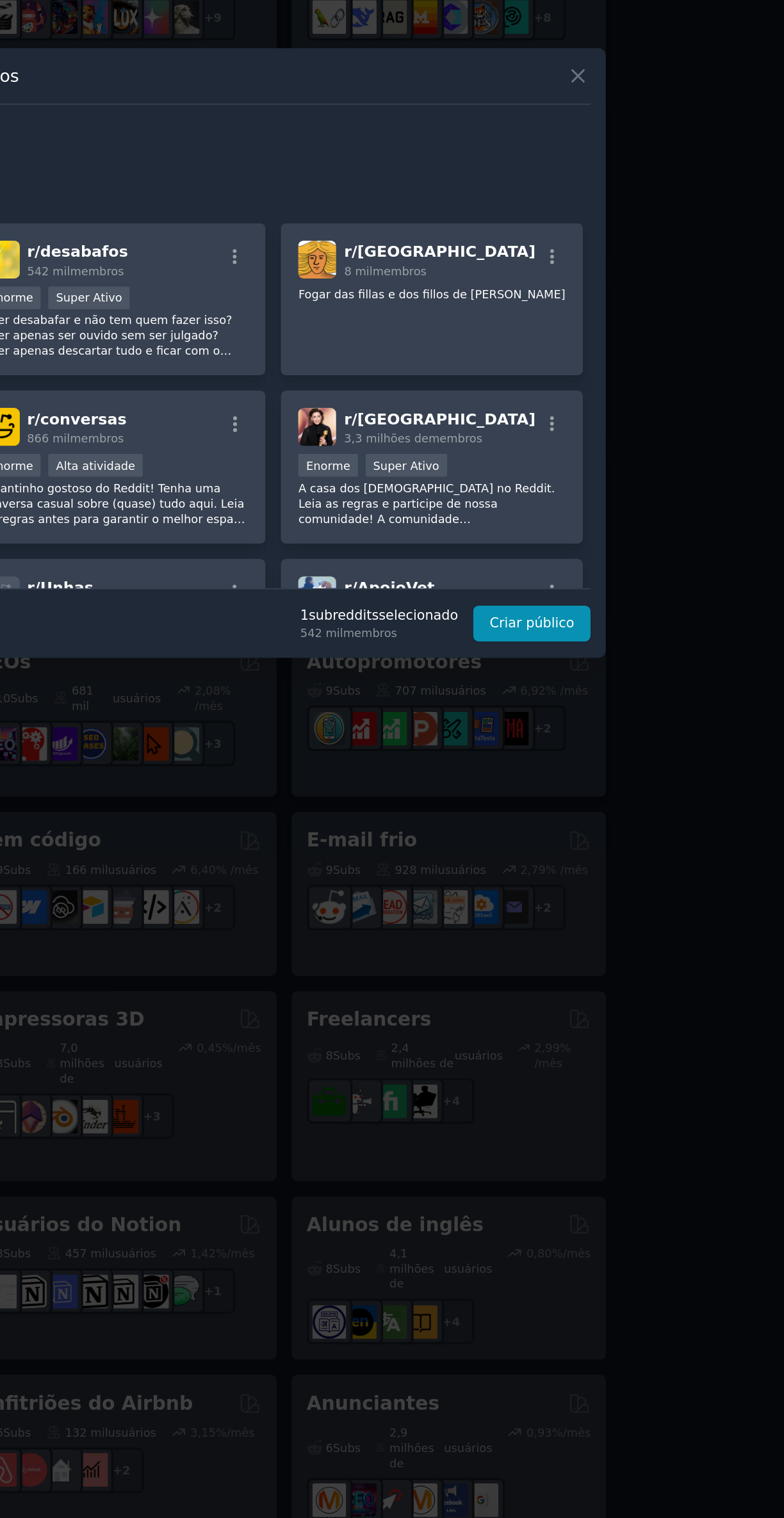
click at [639, 939] on div "Novo Público - Subreddits Selecionados Palavras-chave de pesquisa Unhas 11,0 / …" at bounding box center [392, 759] width 574 height 359
click at [641, 922] on font "Criar público" at bounding box center [635, 918] width 50 height 9
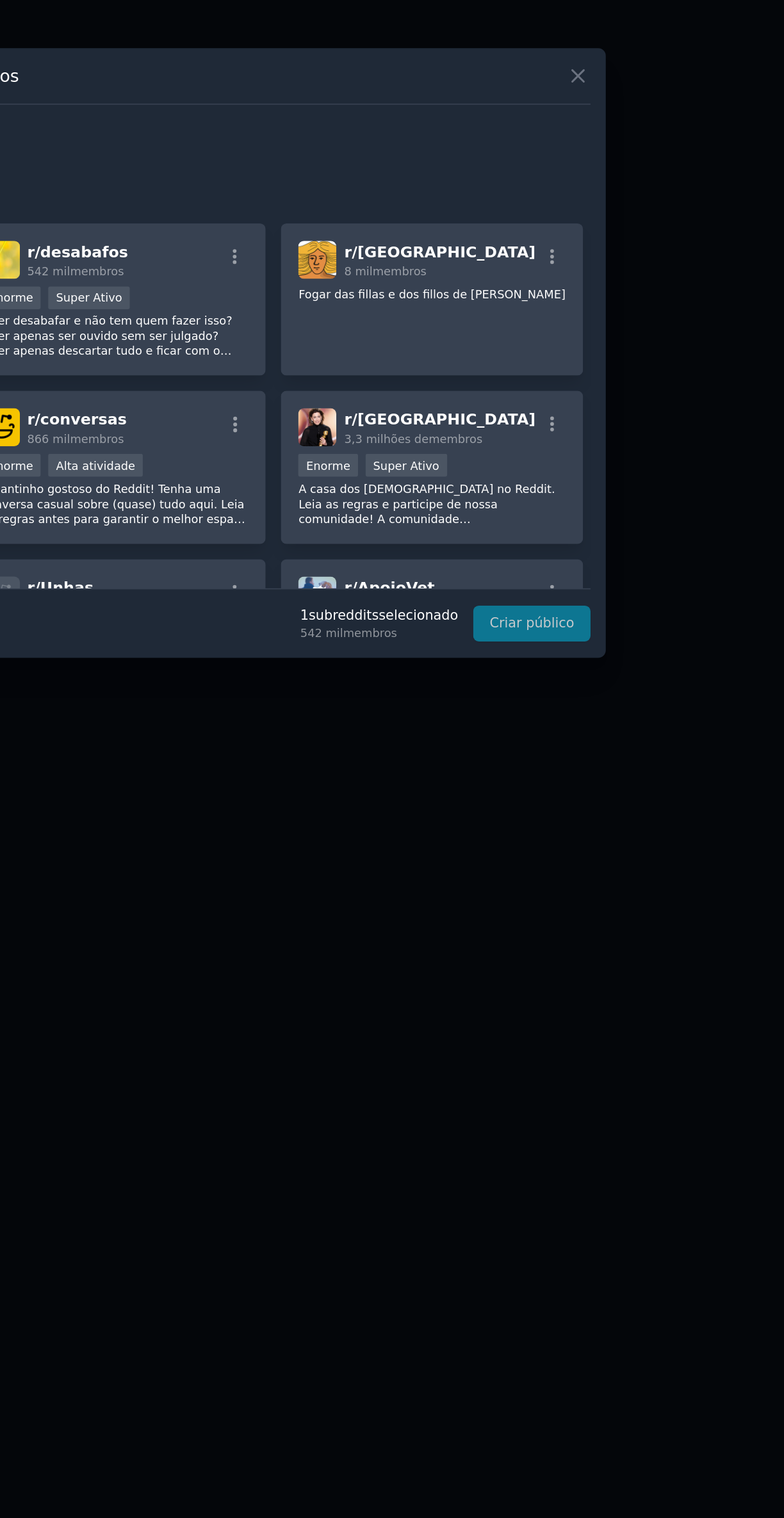
click at [649, 930] on div "Dicas de pesquisa Pontas 1 subreddit s selecionado 542 mil membros Criar público" at bounding box center [392, 913] width 556 height 32
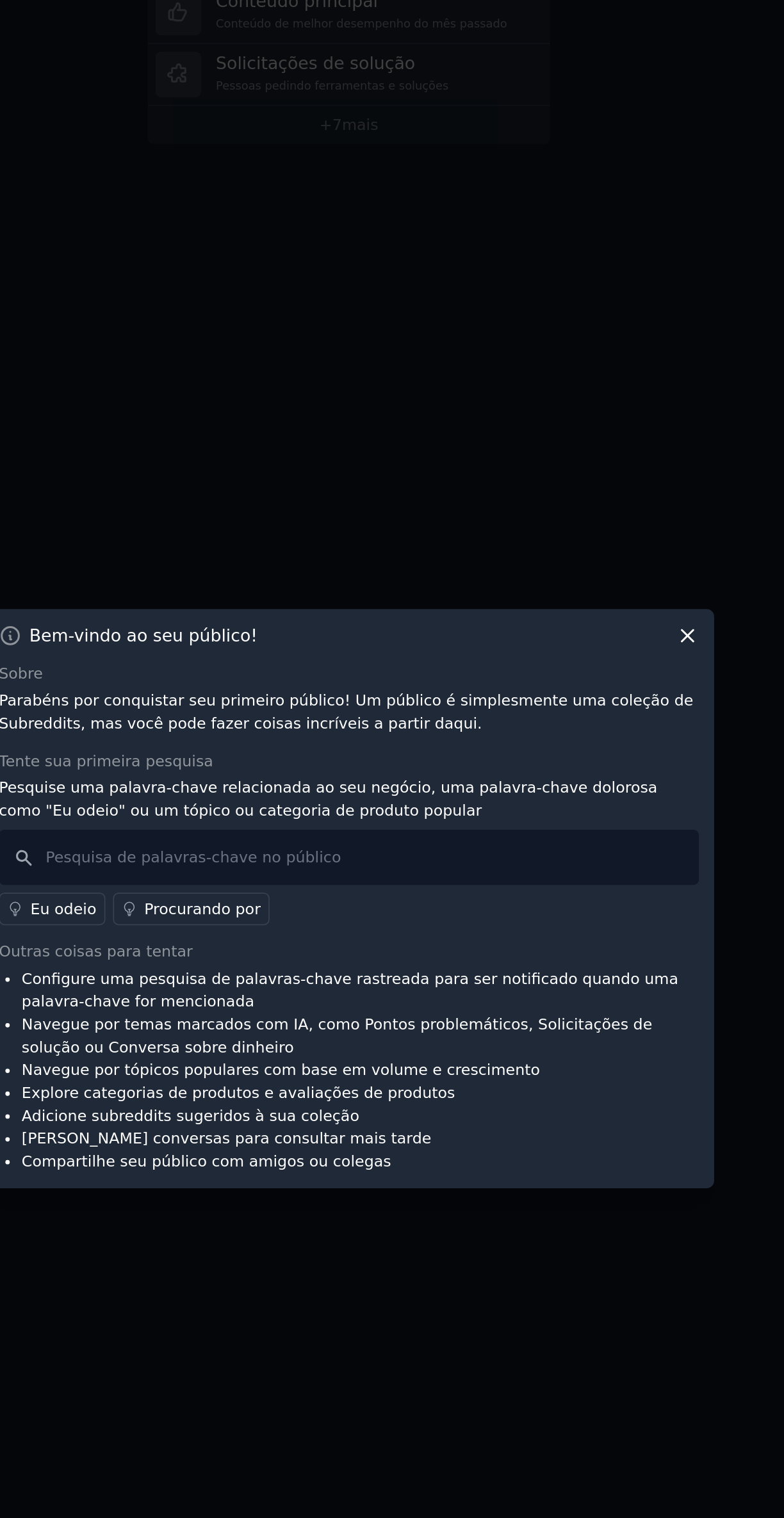
click at [583, 657] on div "Bem-vindo ao seu público! Sobre Parabéns por conquistar seu primeiro público! U…" at bounding box center [392, 759] width 430 height 341
click at [591, 608] on icon at bounding box center [591, 605] width 7 height 7
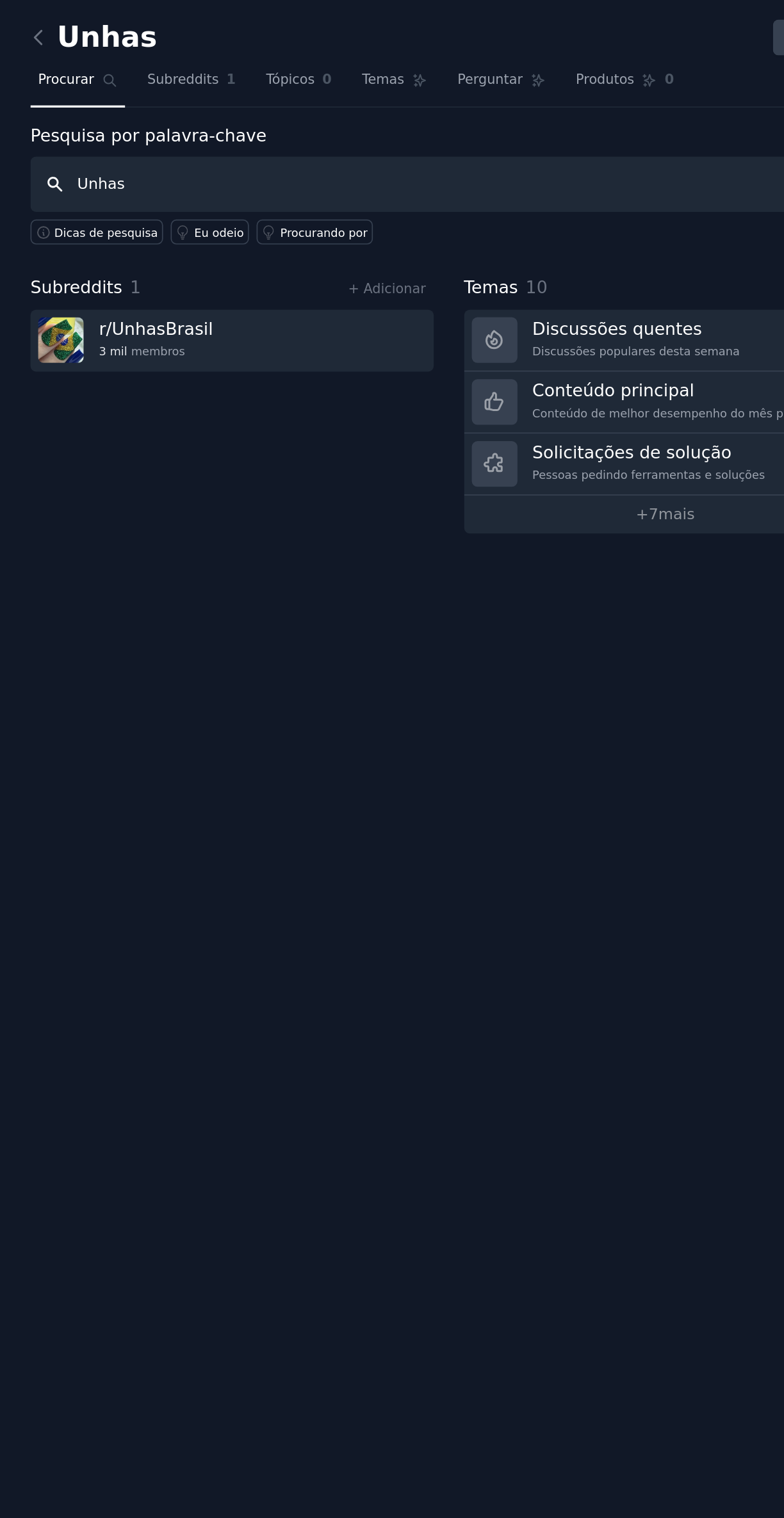
type input "Unhas"
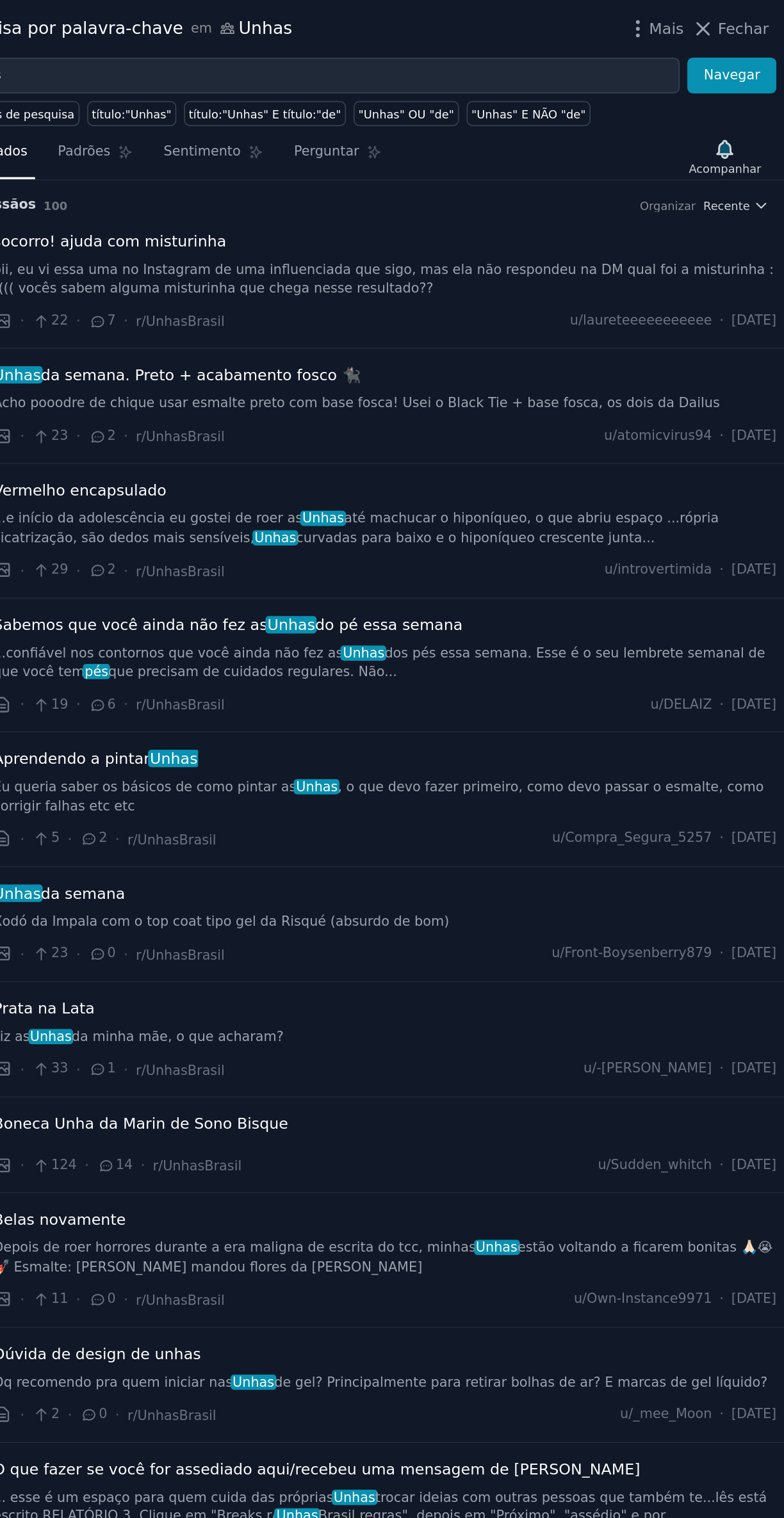
click at [764, 9] on div "Mais Fechar" at bounding box center [732, 17] width 84 height 16
click at [753, 15] on font "Fechar" at bounding box center [760, 16] width 31 height 10
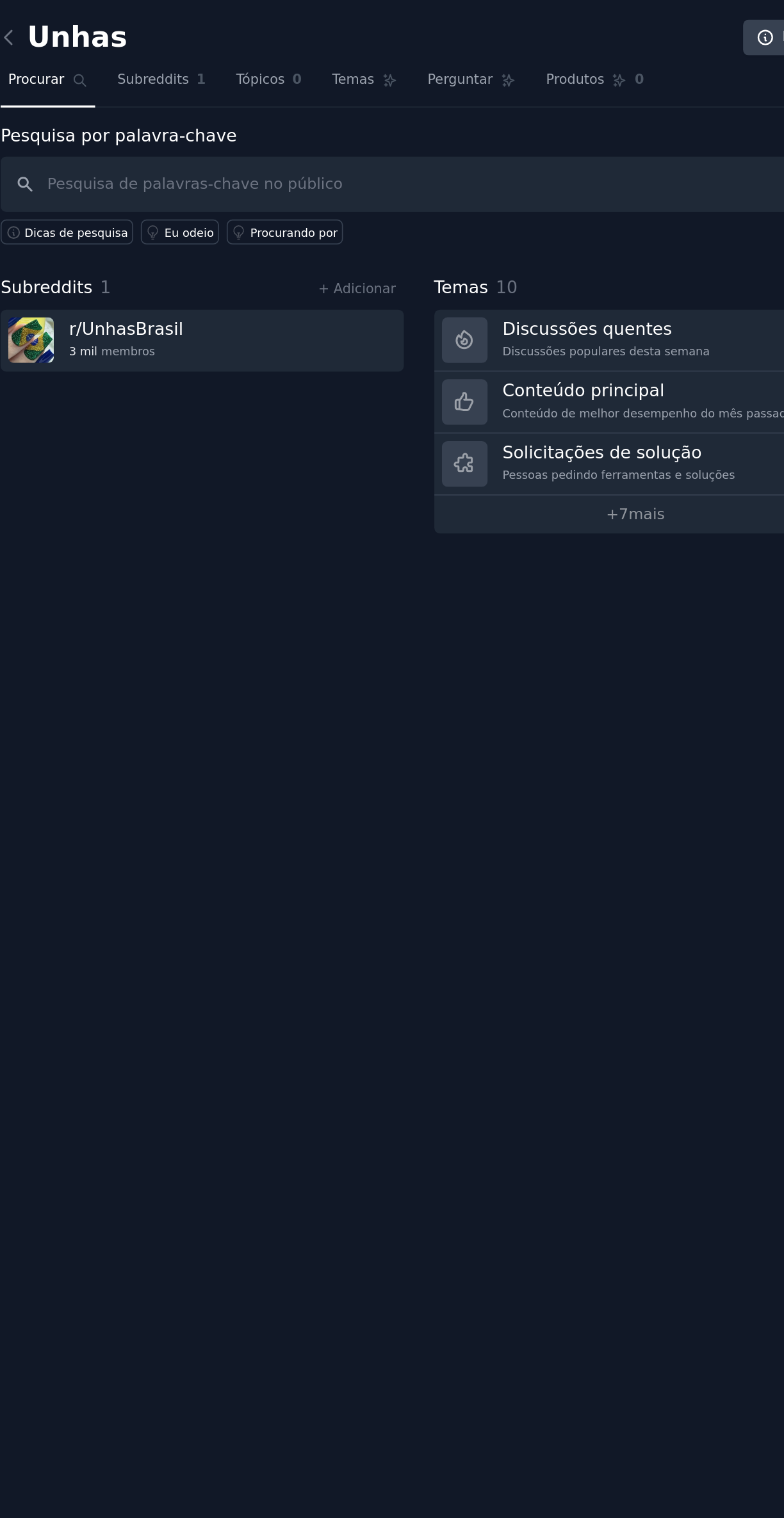
click at [399, 197] on font "Discussões quentes" at bounding box center [363, 194] width 100 height 13
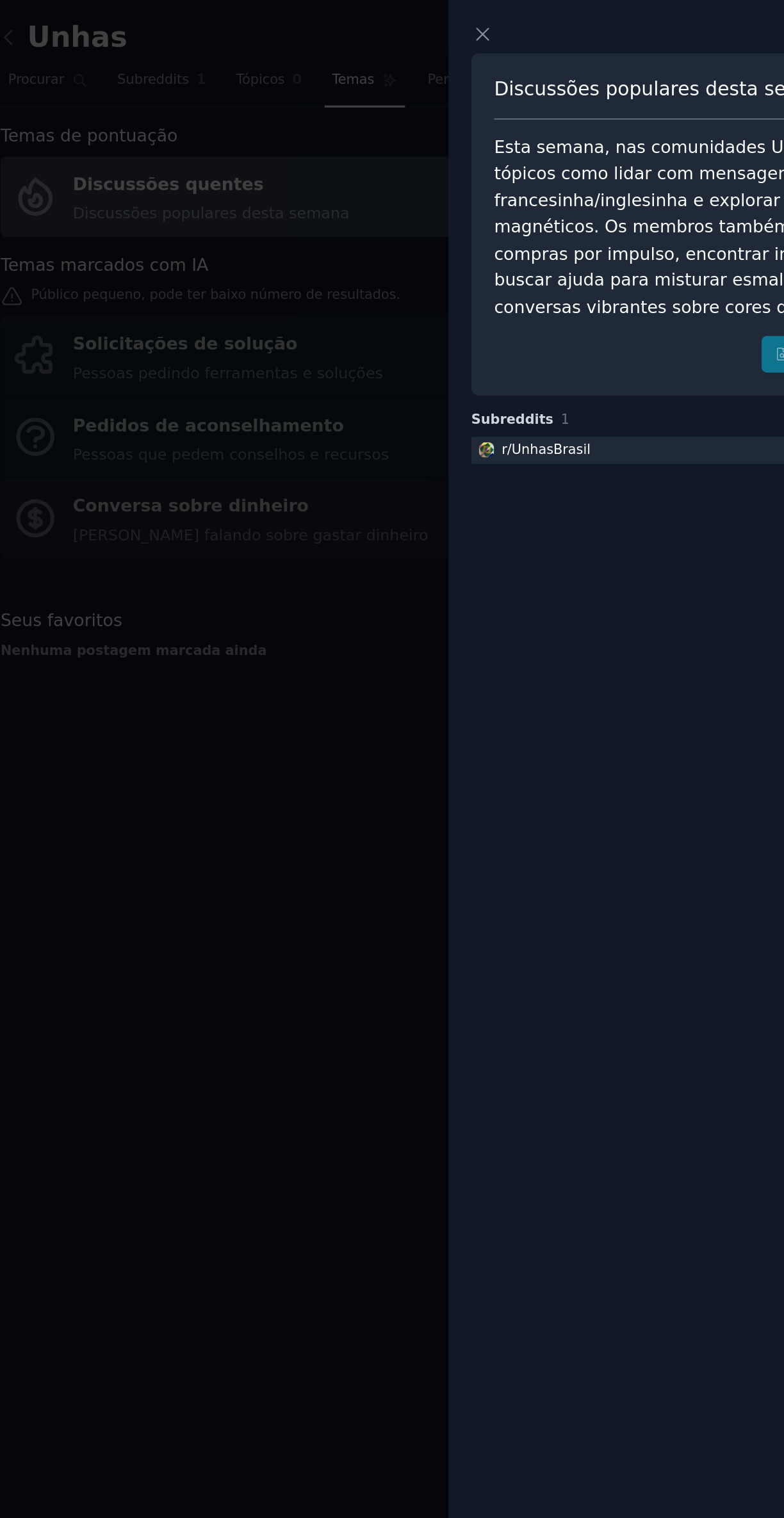
click at [216, 512] on div at bounding box center [392, 759] width 784 height 1518
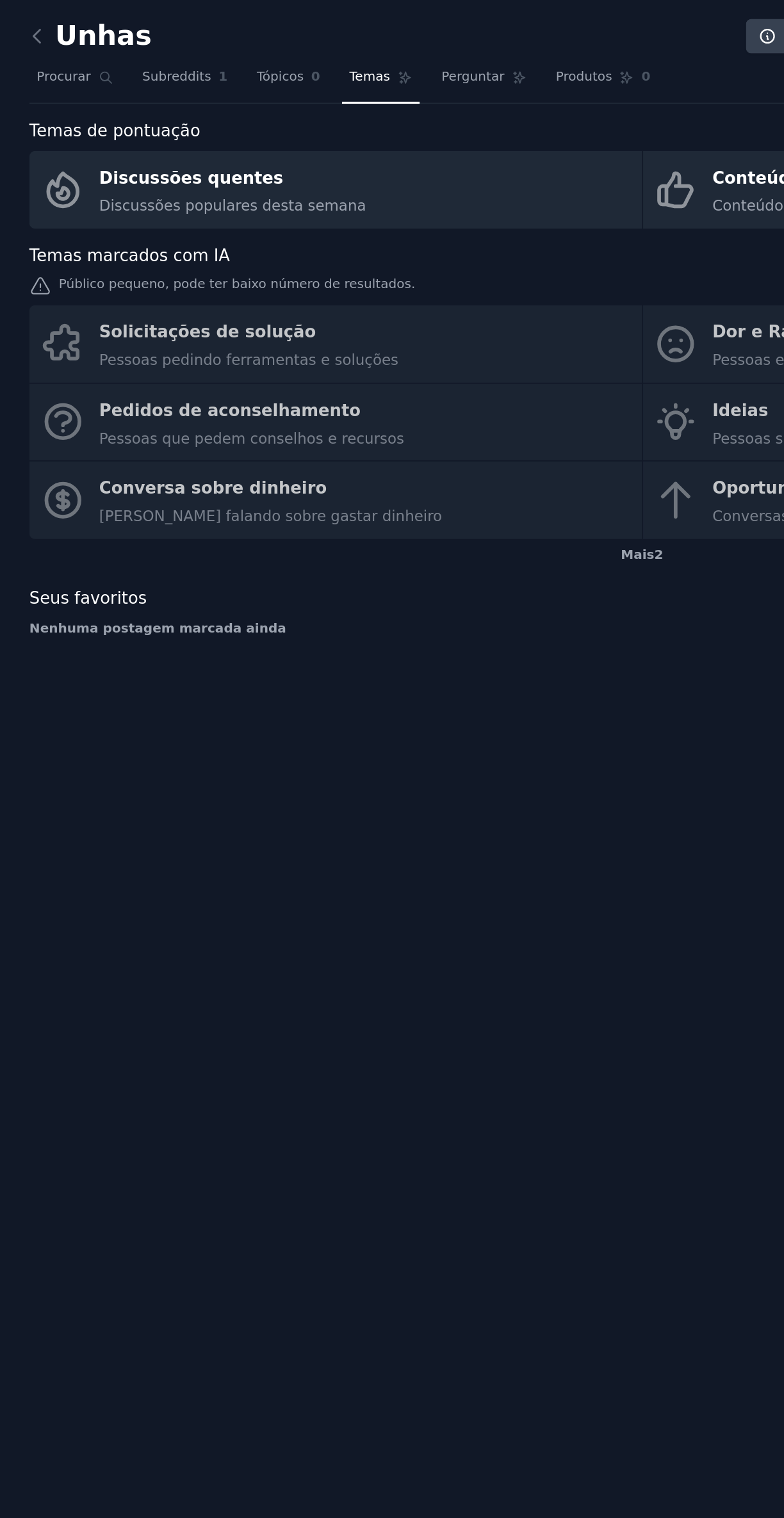
click at [92, 117] on div "Discussões quentes" at bounding box center [142, 109] width 163 height 21
